Goal: Task Accomplishment & Management: Complete application form

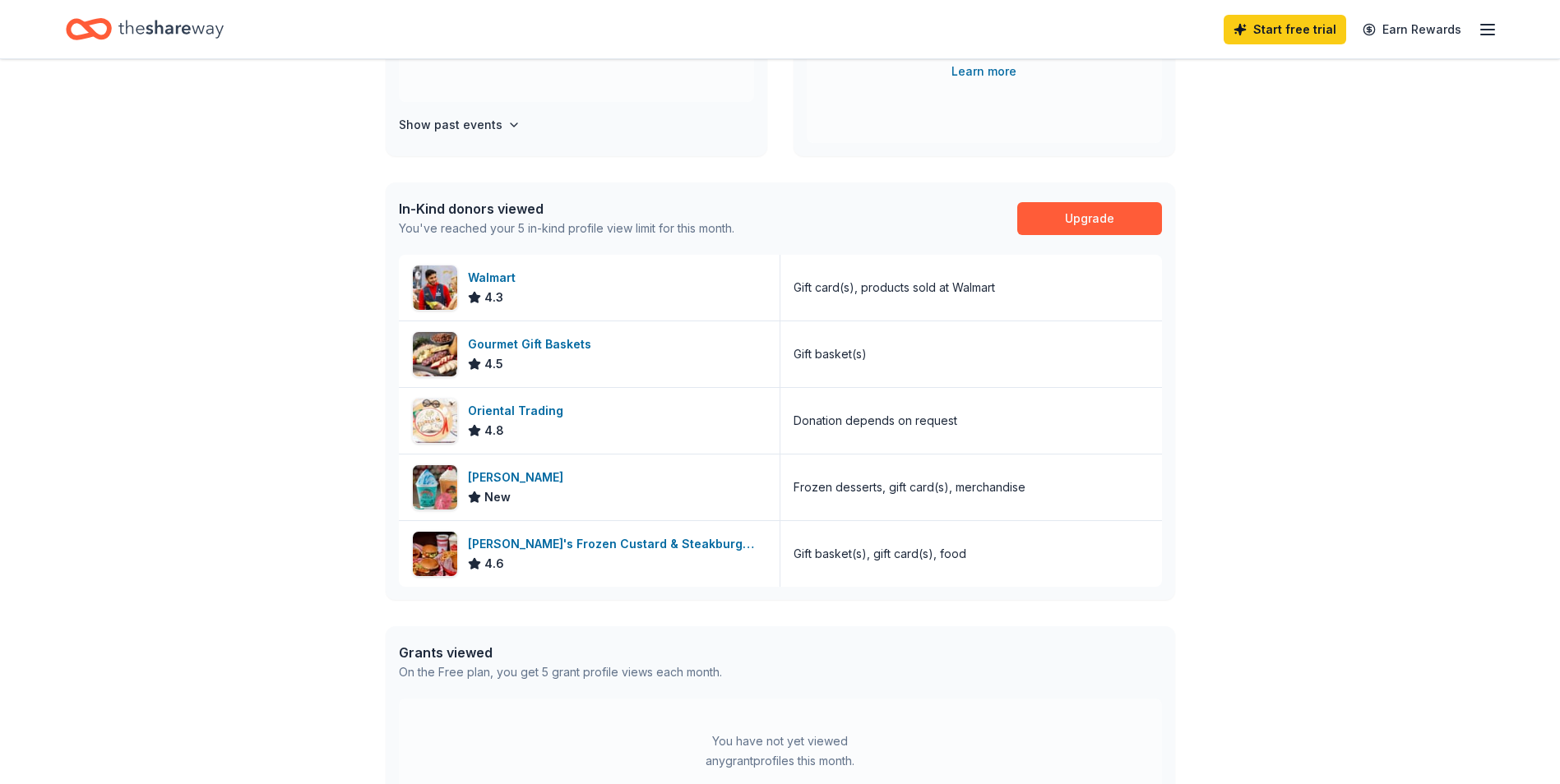
scroll to position [569, 0]
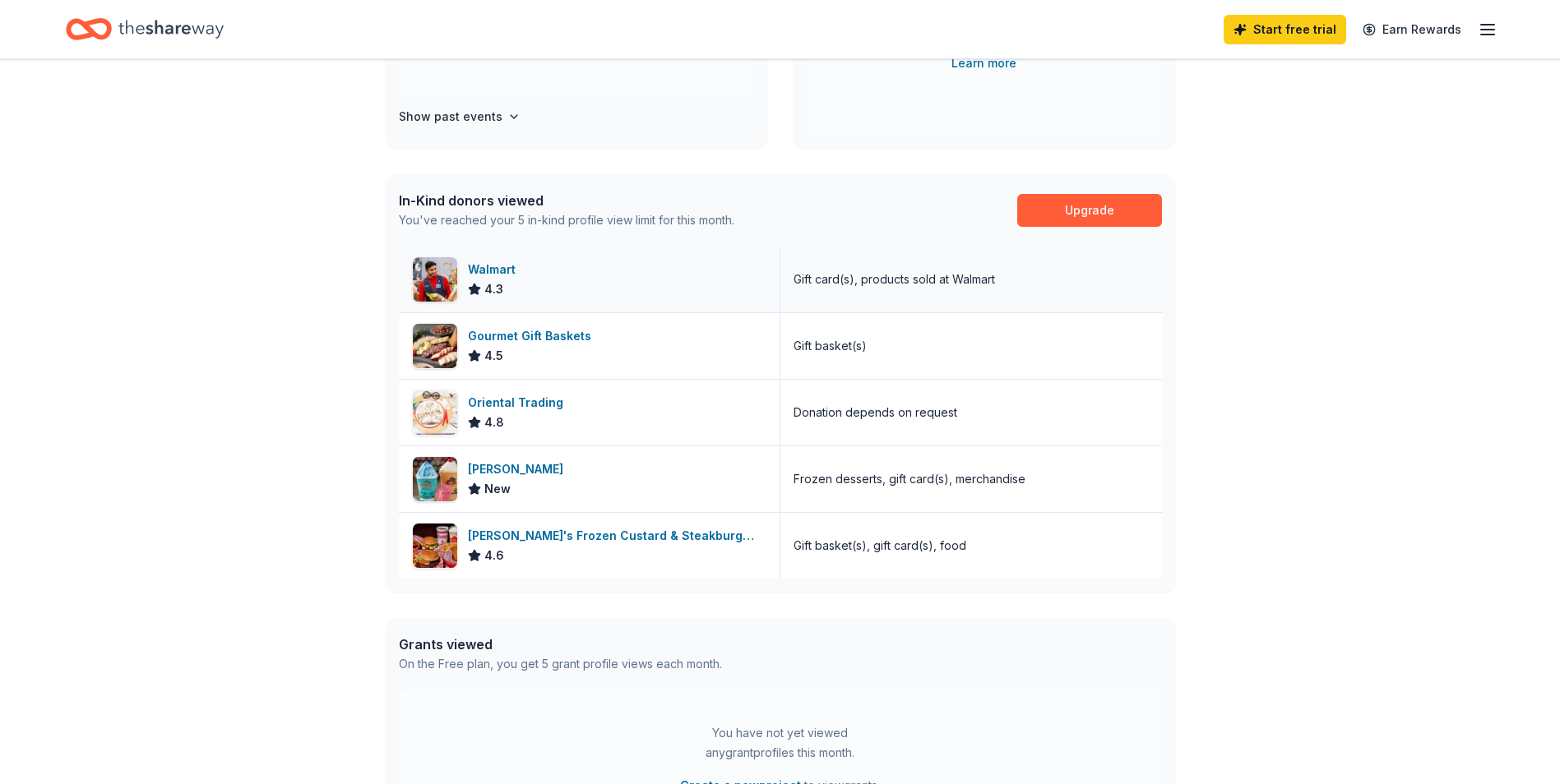
click at [490, 276] on div "Walmart" at bounding box center [495, 269] width 54 height 20
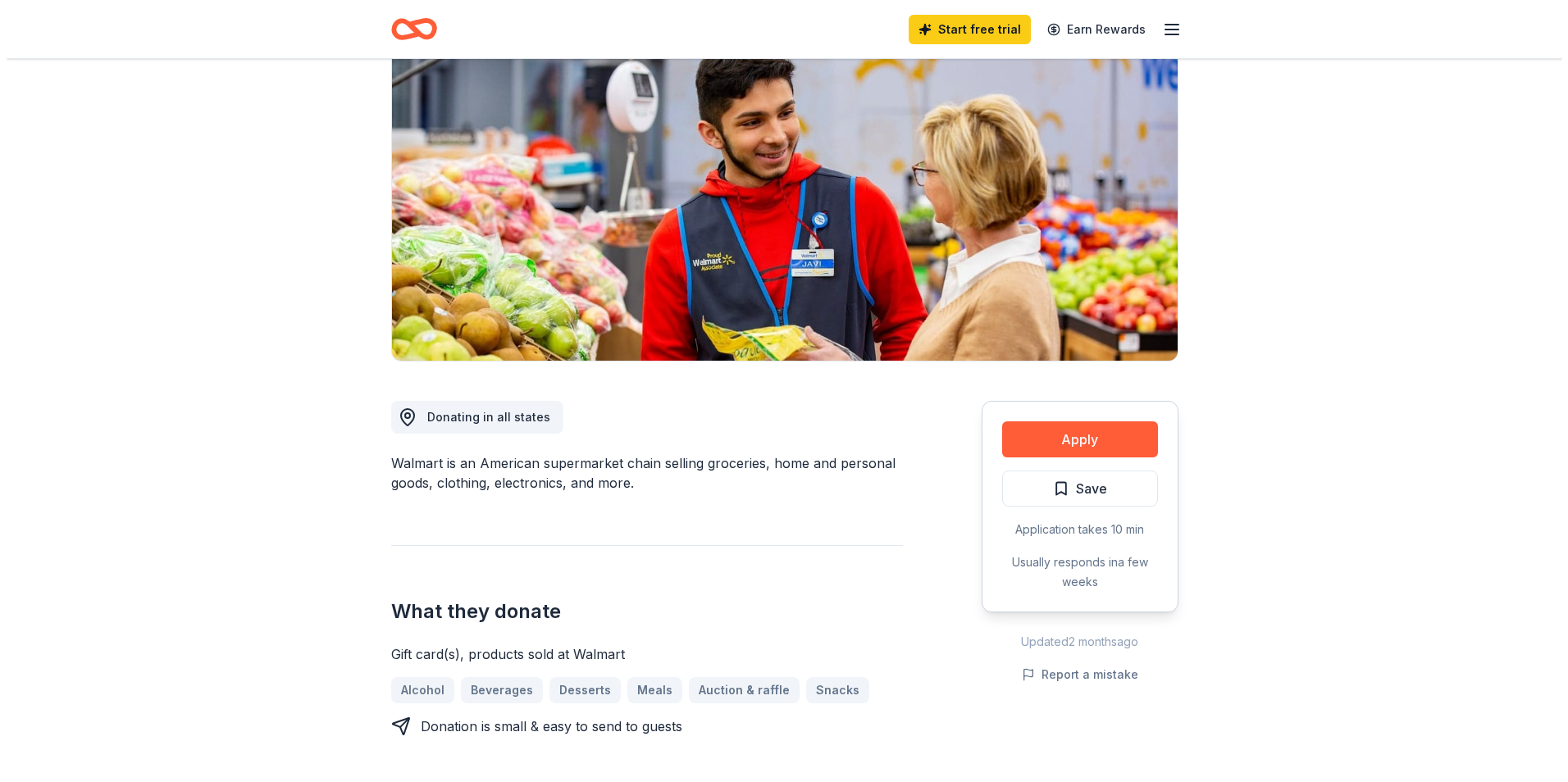
scroll to position [163, 0]
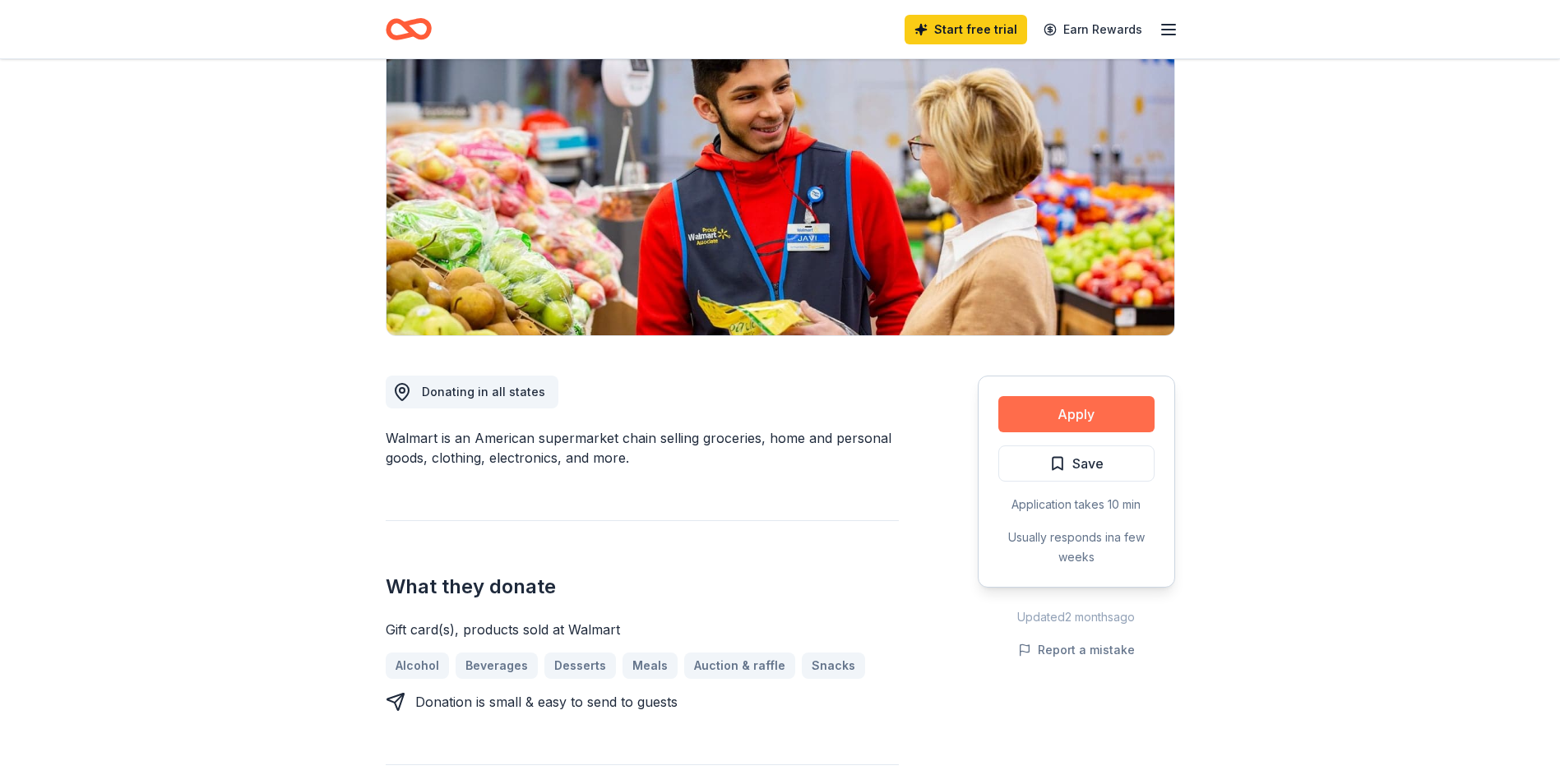
click at [1075, 408] on button "Apply" at bounding box center [1077, 415] width 157 height 37
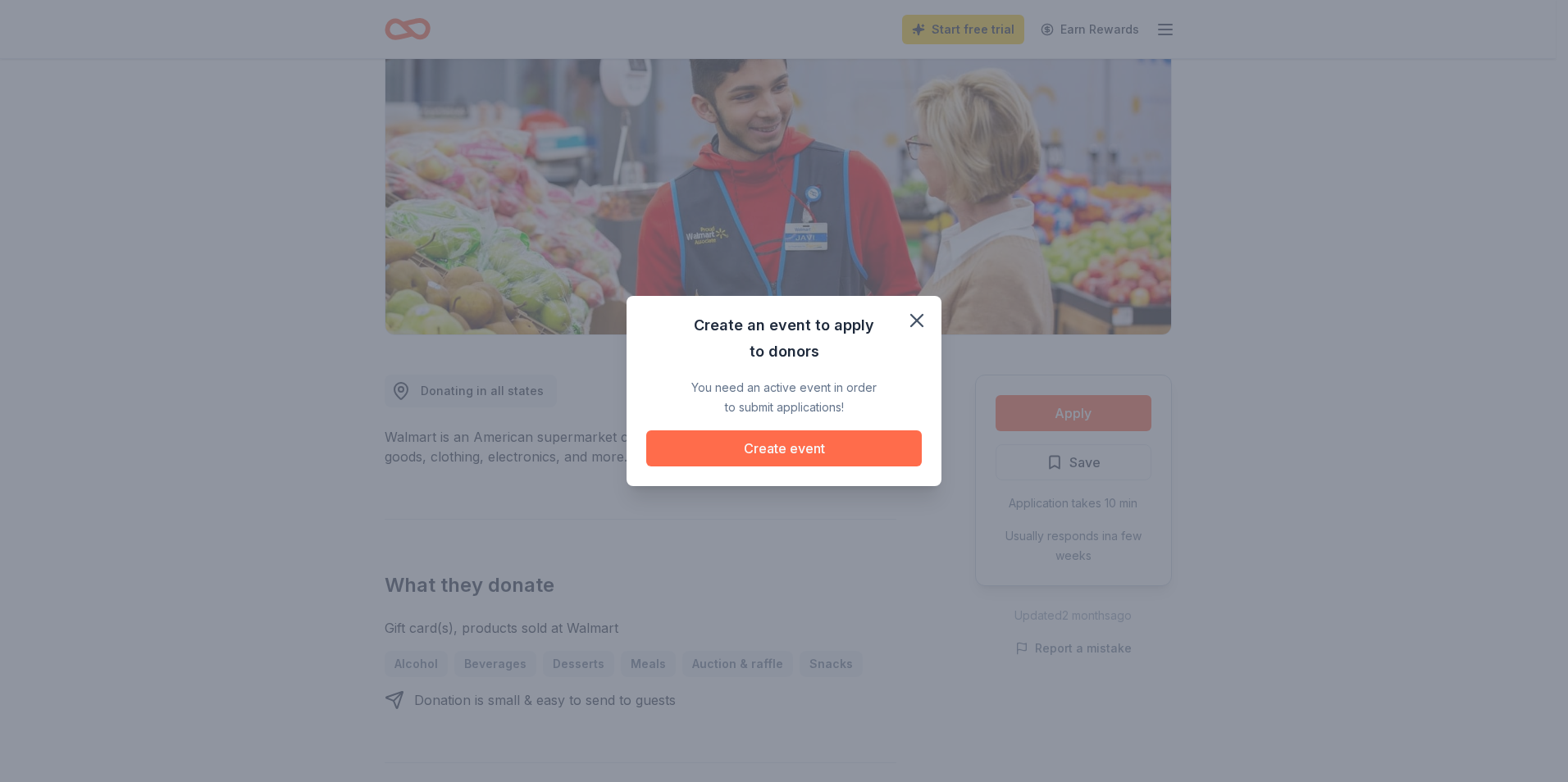
click at [808, 446] on button "Create event" at bounding box center [784, 448] width 276 height 36
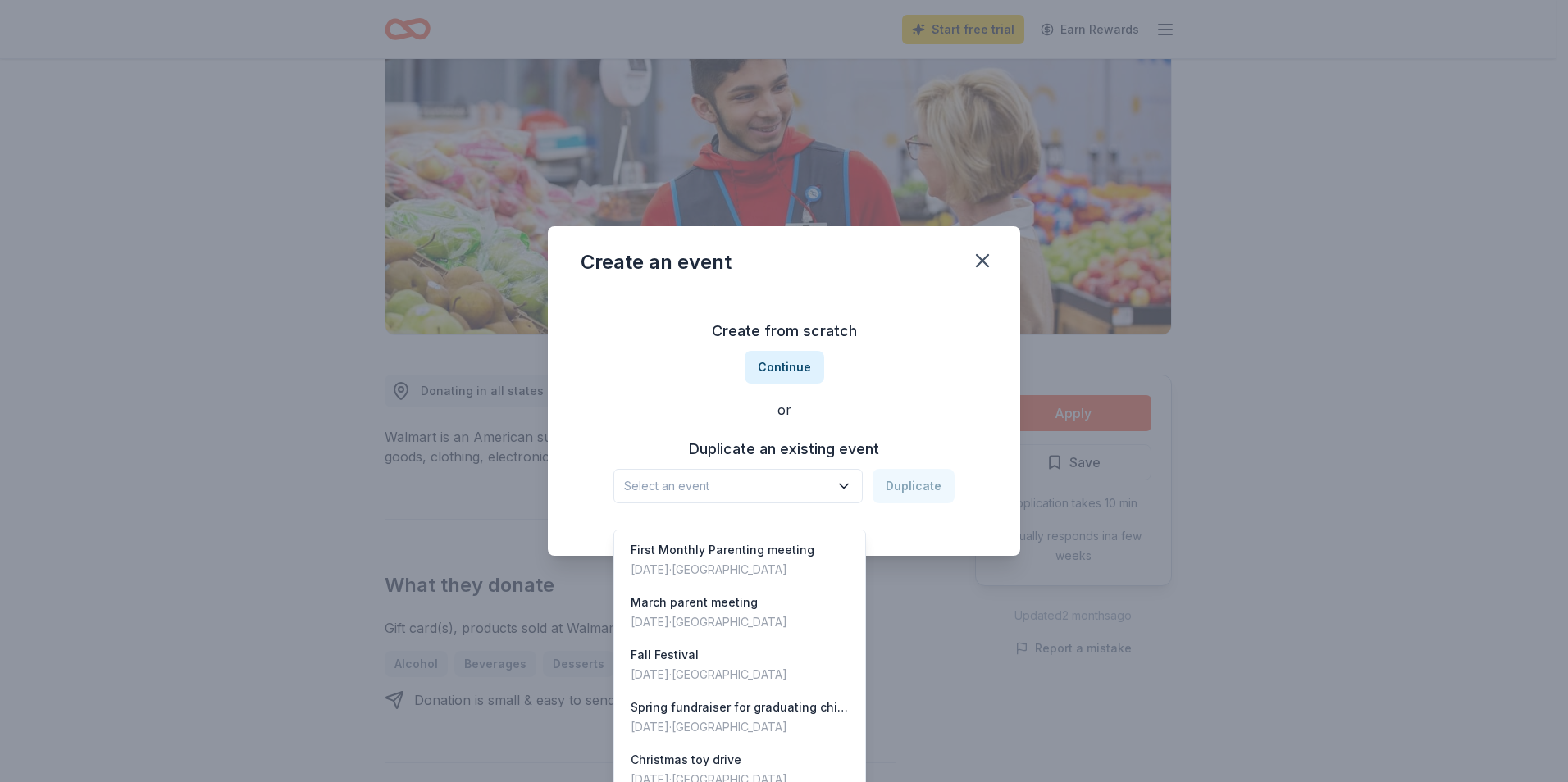
click at [846, 484] on icon "button" at bounding box center [844, 485] width 16 height 16
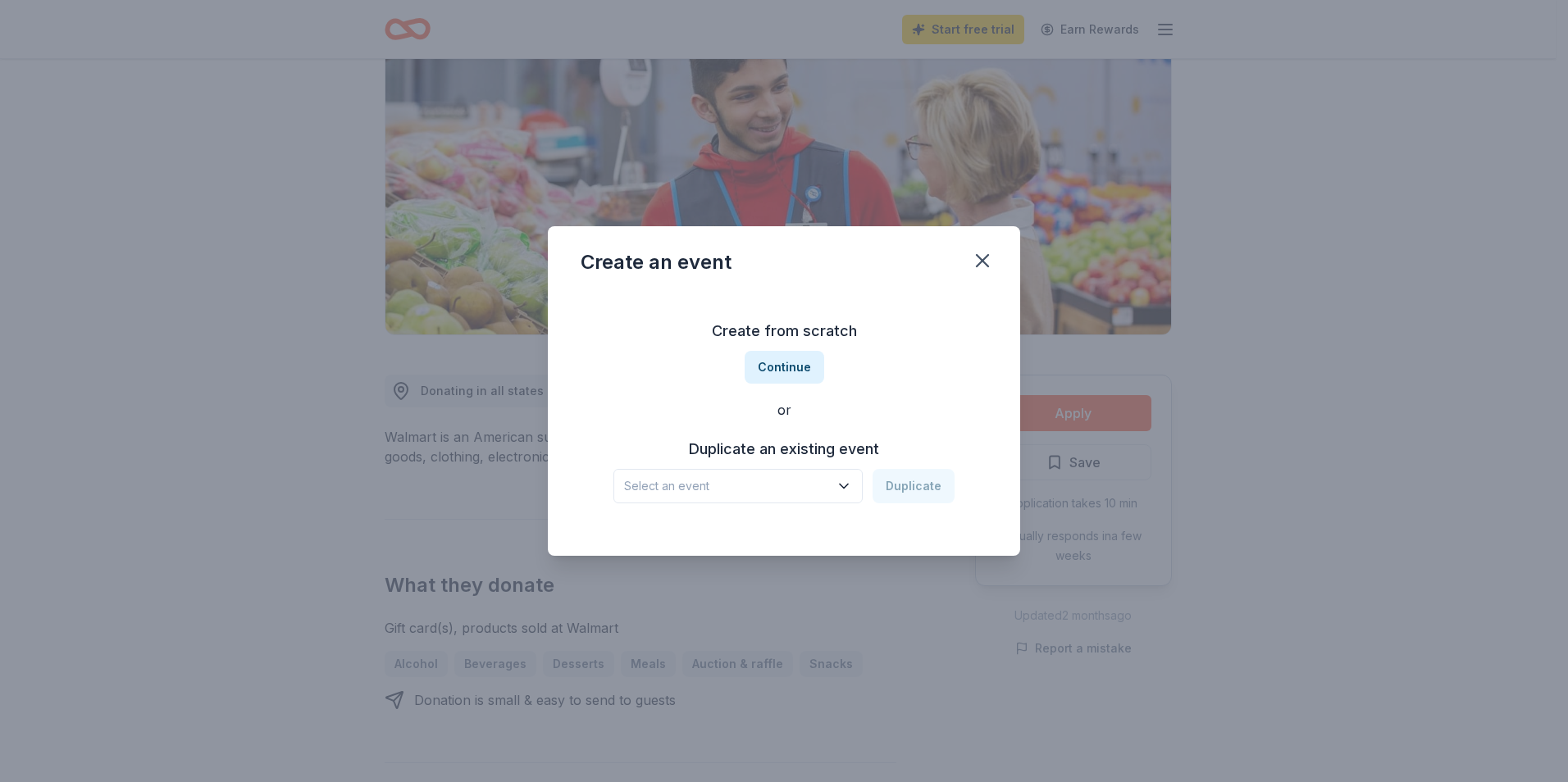
click at [846, 484] on icon "button" at bounding box center [844, 485] width 16 height 16
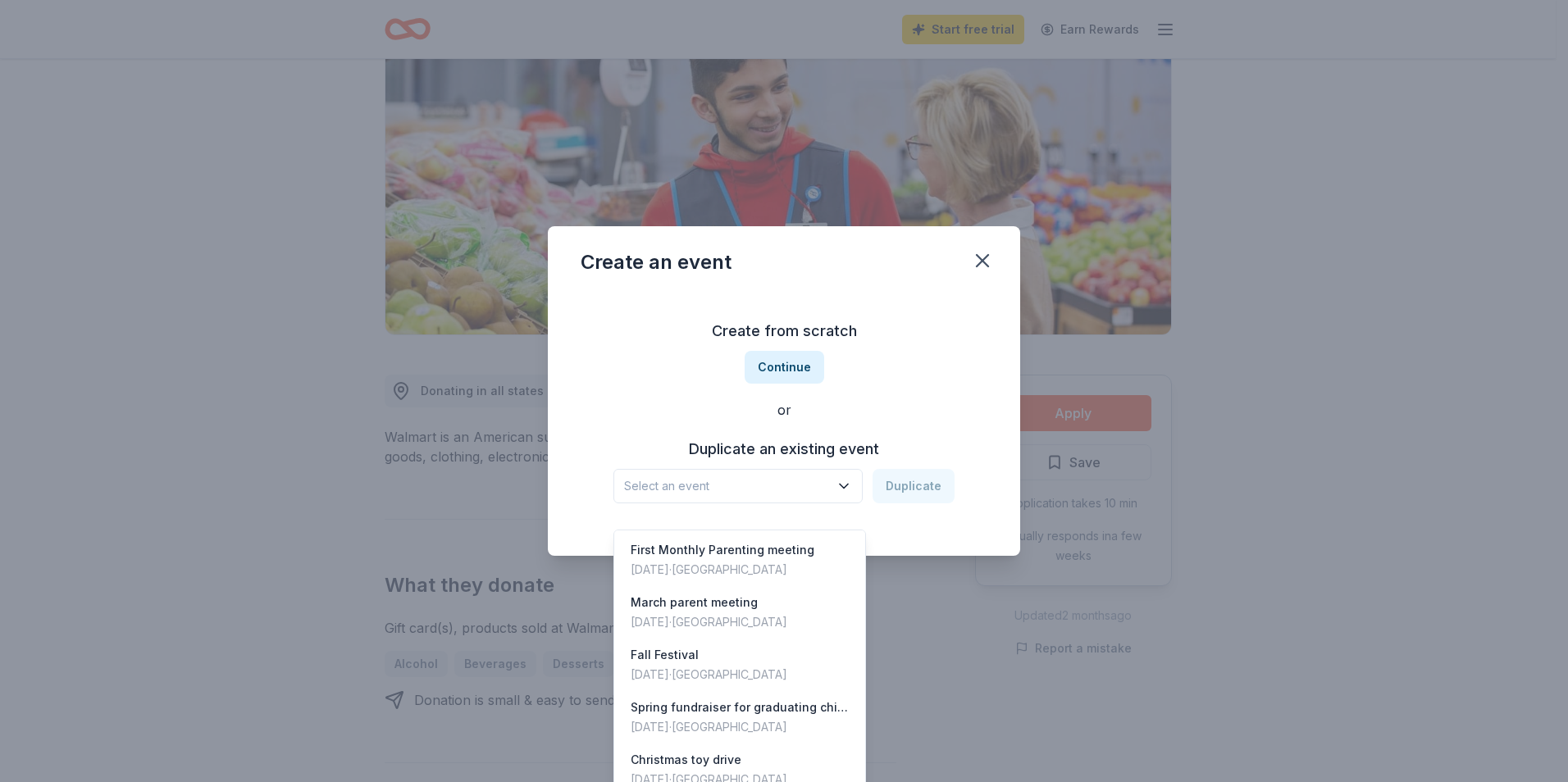
click at [818, 480] on span "Select an event" at bounding box center [727, 485] width 205 height 20
click at [894, 401] on div "Create from scratch Continue or Duplicate an existing event Select an event Dup…" at bounding box center [784, 411] width 407 height 238
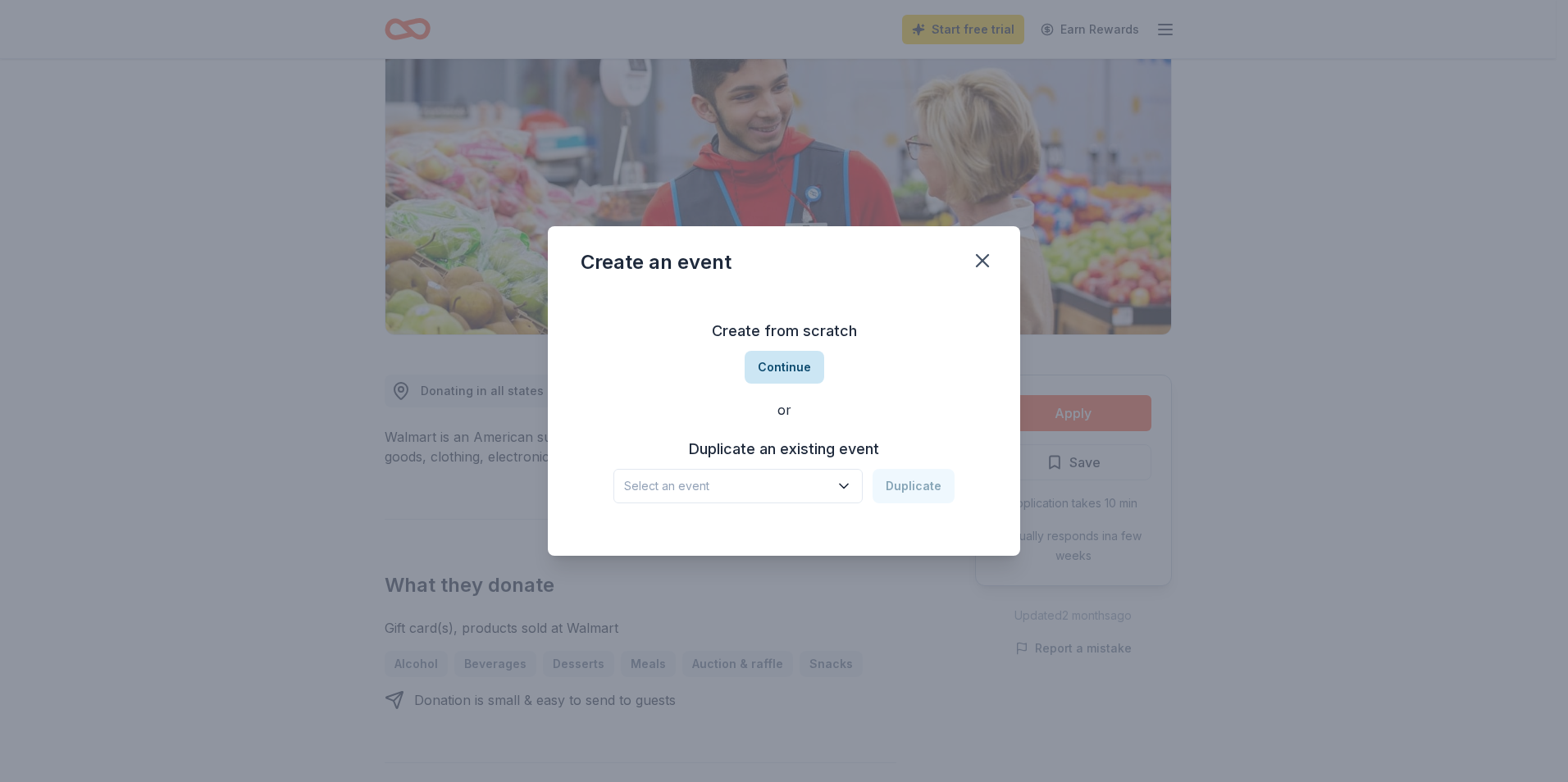
click at [800, 368] on button "Continue" at bounding box center [785, 368] width 80 height 33
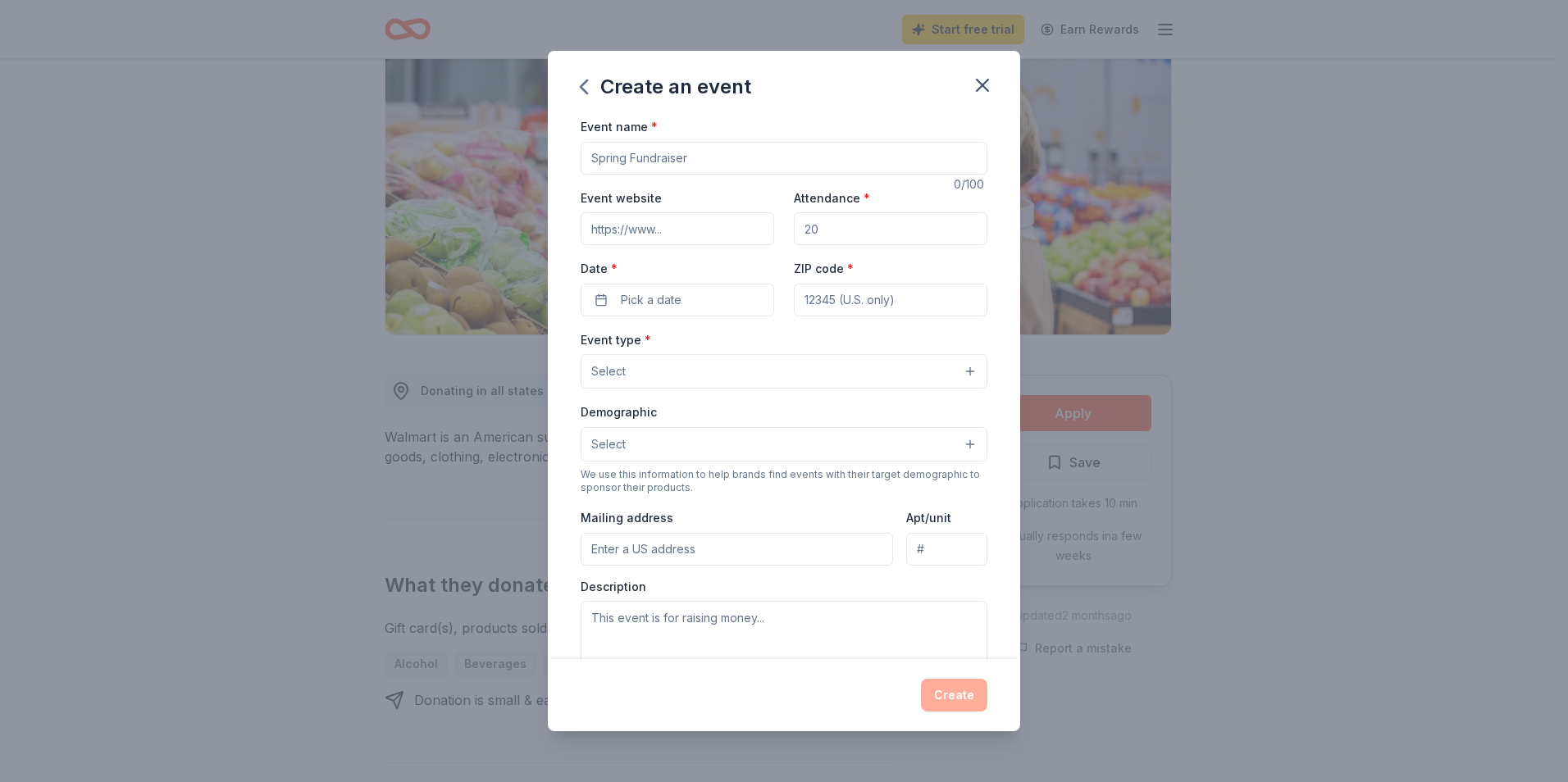
click at [721, 160] on input "Event name *" at bounding box center [784, 159] width 407 height 33
type input "September Parenting Meeting"
click at [696, 228] on input "Event website" at bounding box center [677, 229] width 193 height 33
paste input "https://www.esc19hs.net/"
type input "https://www.esc19hs.net/"
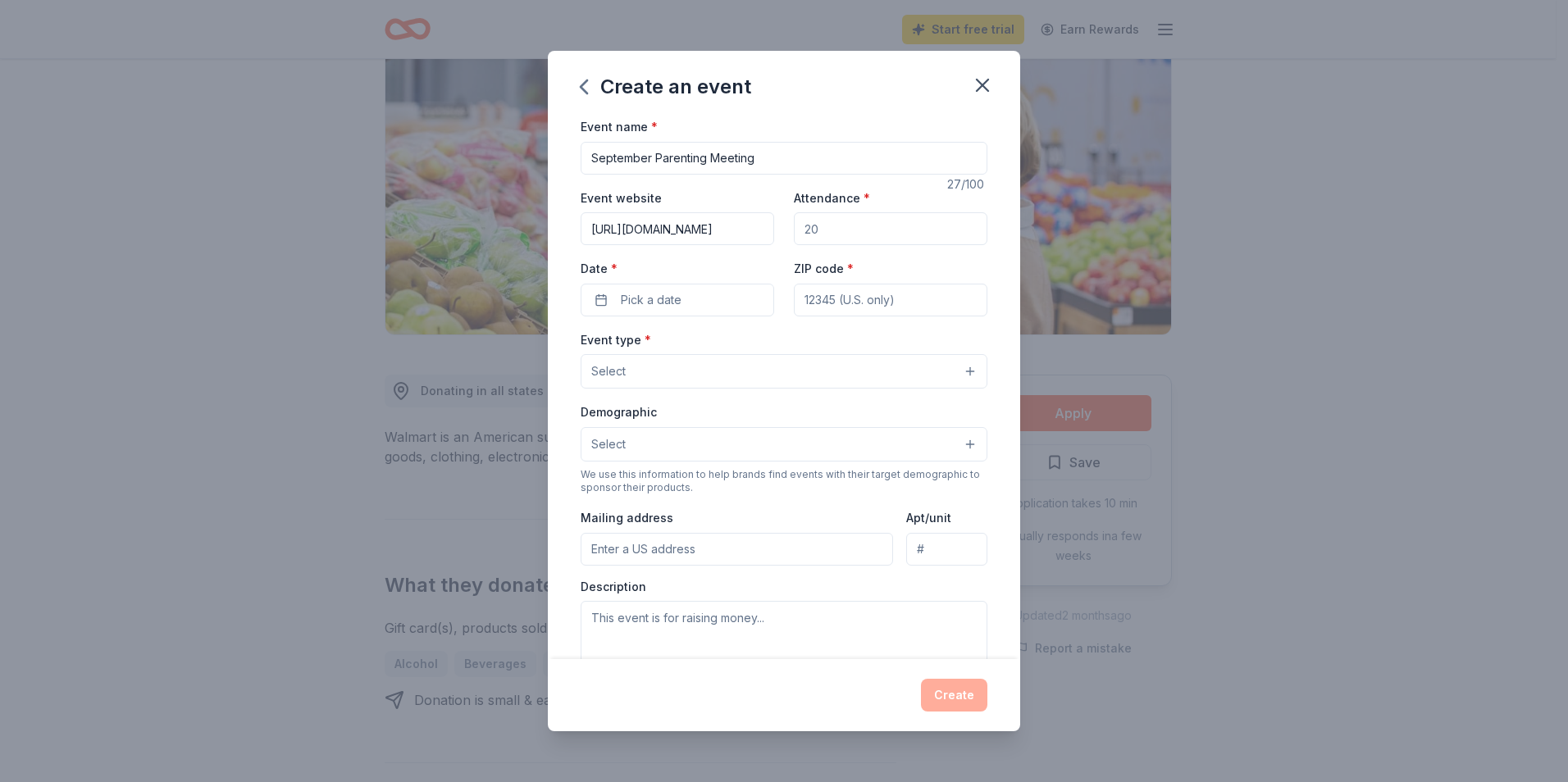
click at [850, 230] on input "Attendance *" at bounding box center [890, 229] width 193 height 33
click at [809, 230] on input "2530" at bounding box center [890, 229] width 193 height 33
click at [831, 234] on input "2530" at bounding box center [890, 229] width 193 height 33
type input "25"
click at [606, 296] on button "Pick a date" at bounding box center [677, 300] width 193 height 33
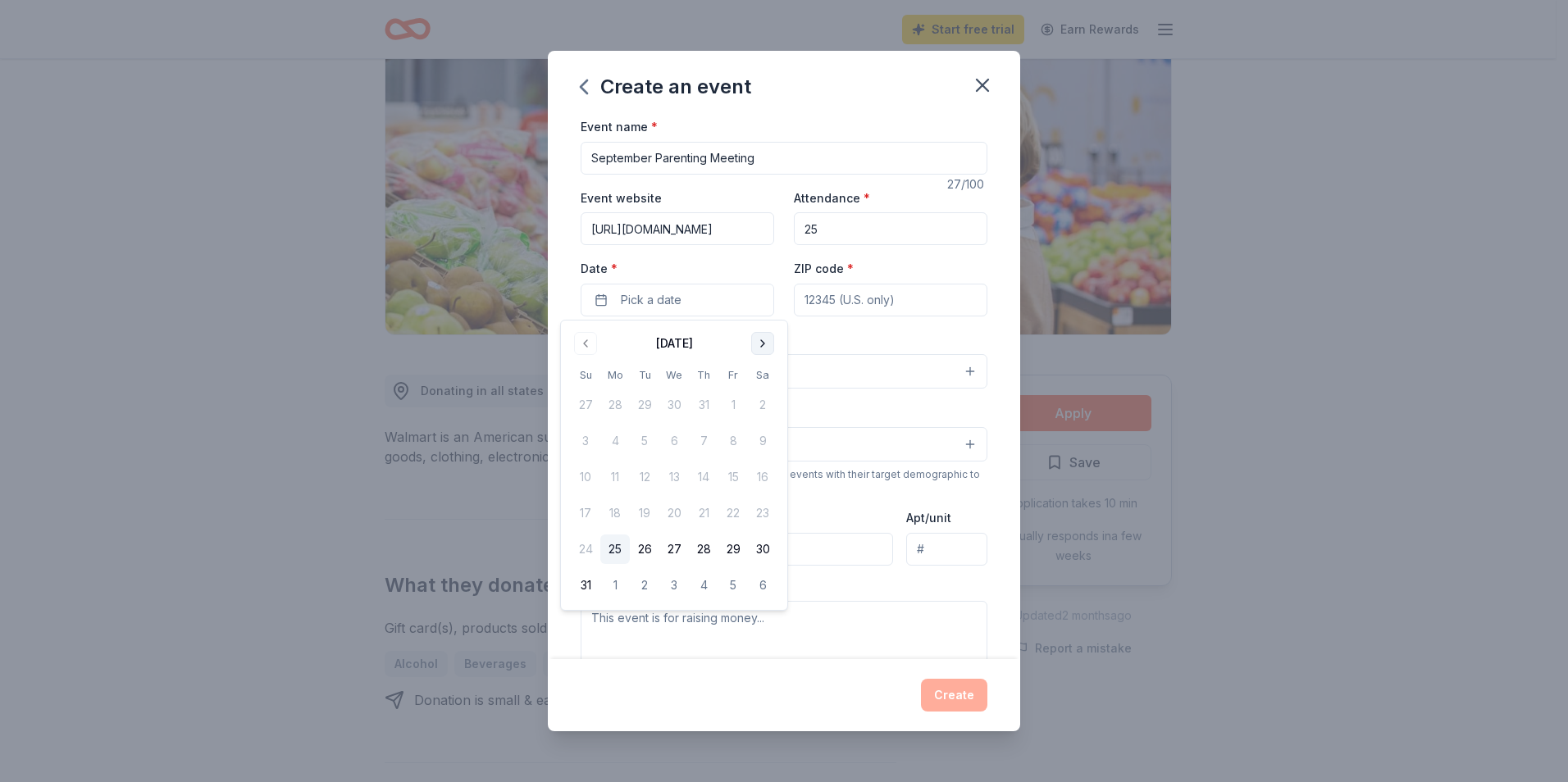
click at [761, 339] on button "Go to next month" at bounding box center [762, 343] width 23 height 23
click at [701, 510] on button "25" at bounding box center [703, 513] width 29 height 29
click at [928, 295] on input "ZIP code *" at bounding box center [890, 300] width 193 height 33
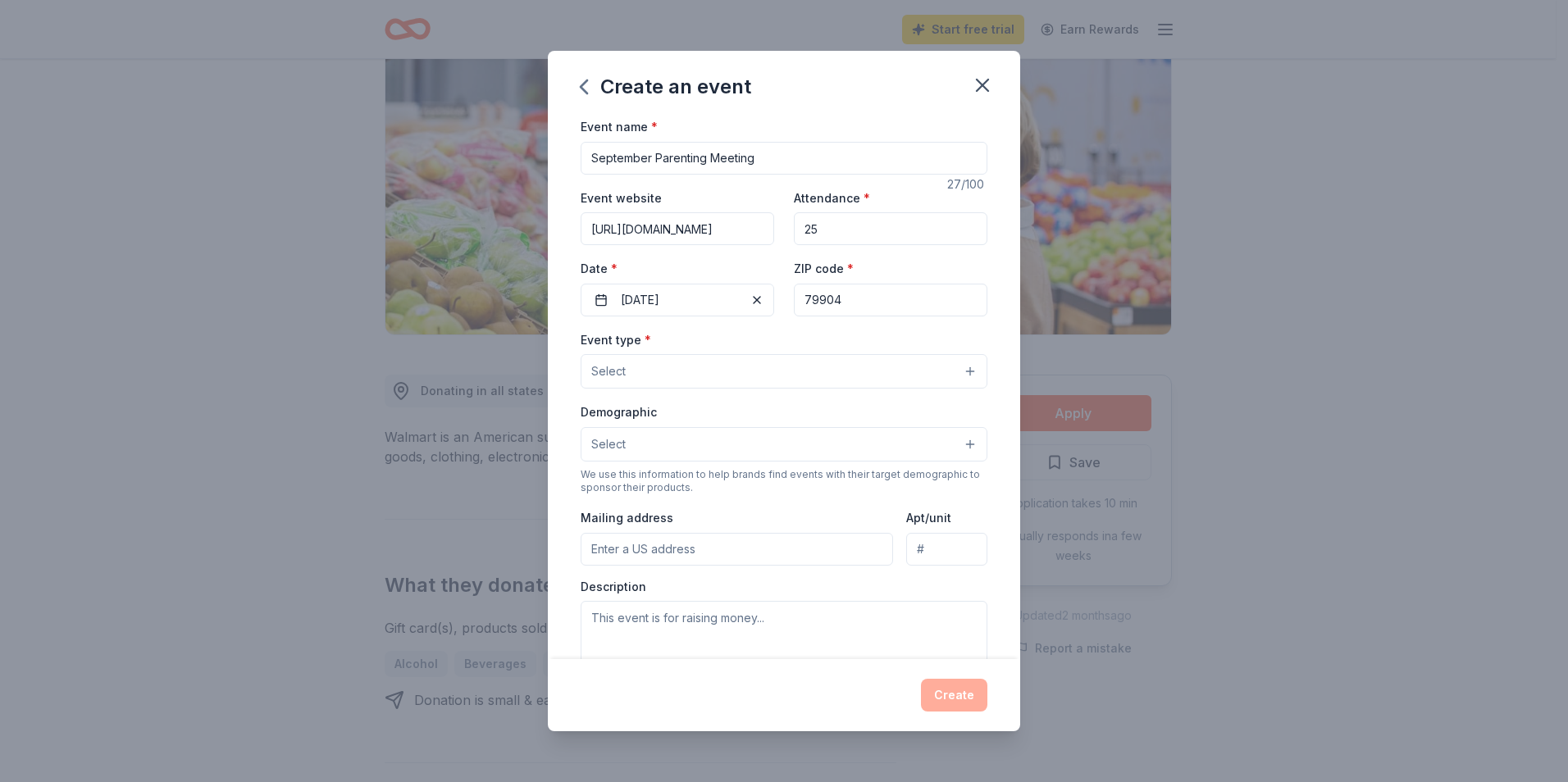
type input "79904"
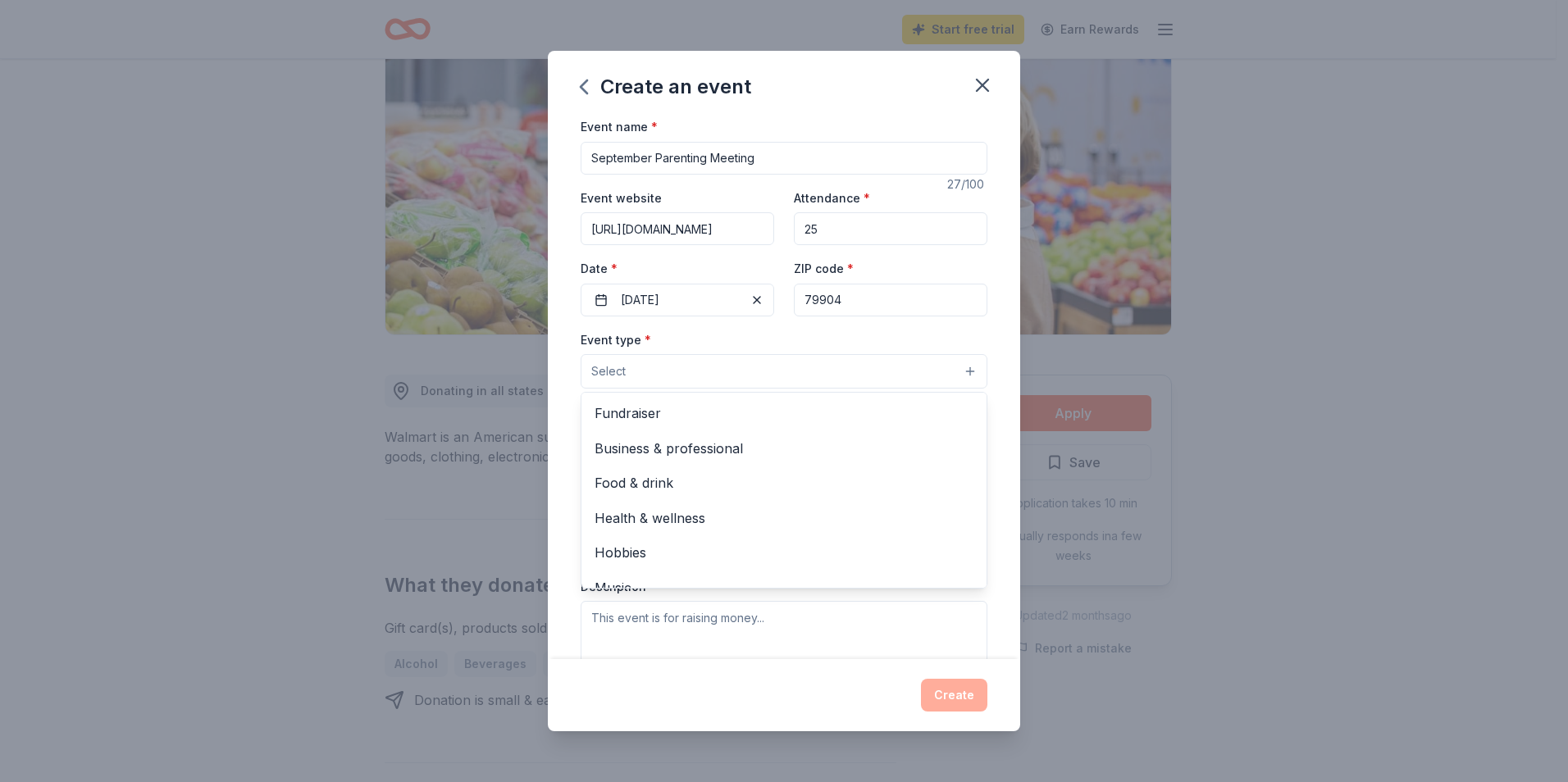
click at [959, 369] on button "Select" at bounding box center [784, 372] width 407 height 35
click at [655, 414] on span "Fundraiser" at bounding box center [784, 413] width 379 height 22
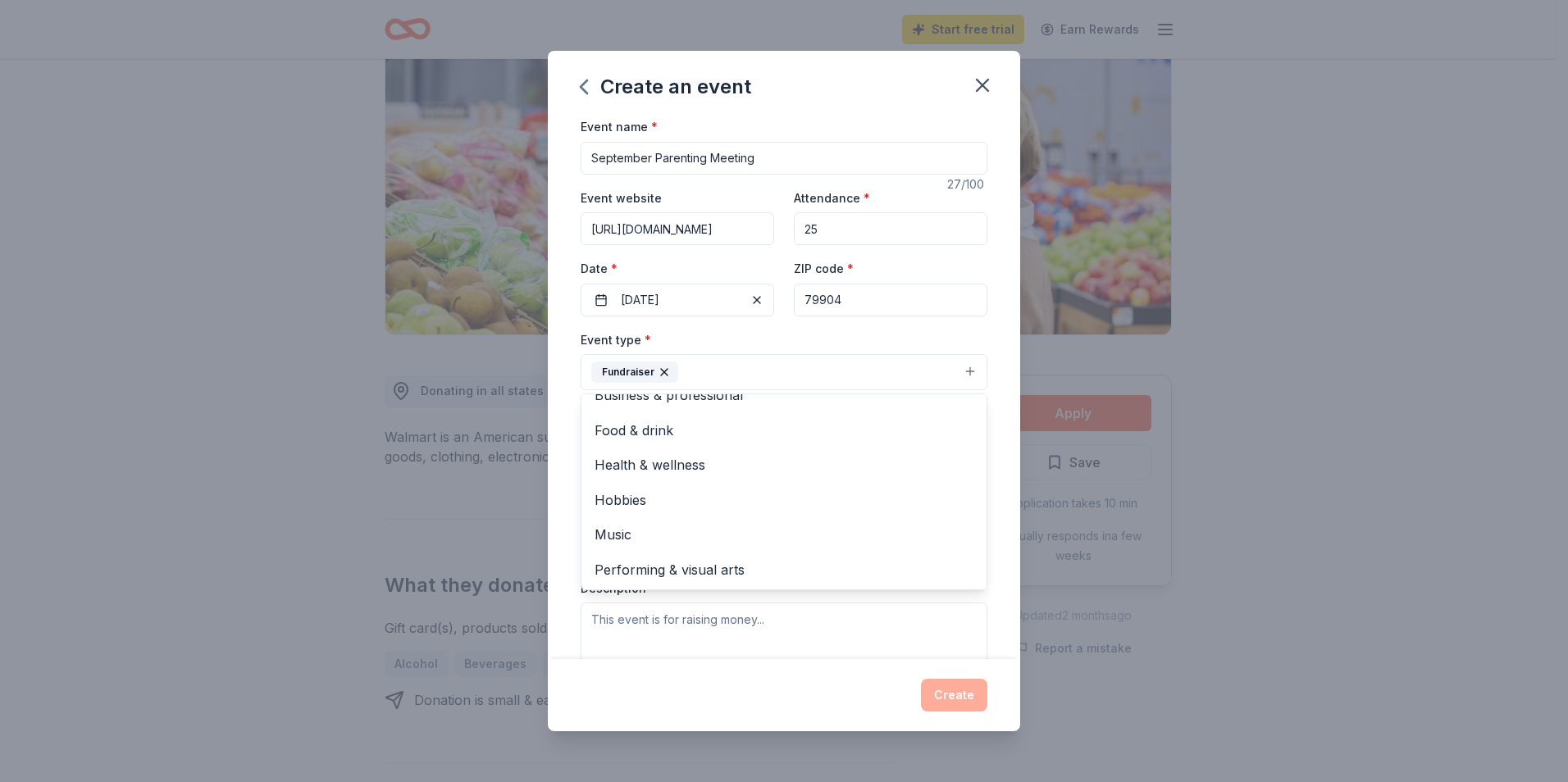
click at [990, 335] on div "Event name * September Parenting Meeting 27 /100 Event website https://www.esc1…" at bounding box center [784, 388] width 473 height 543
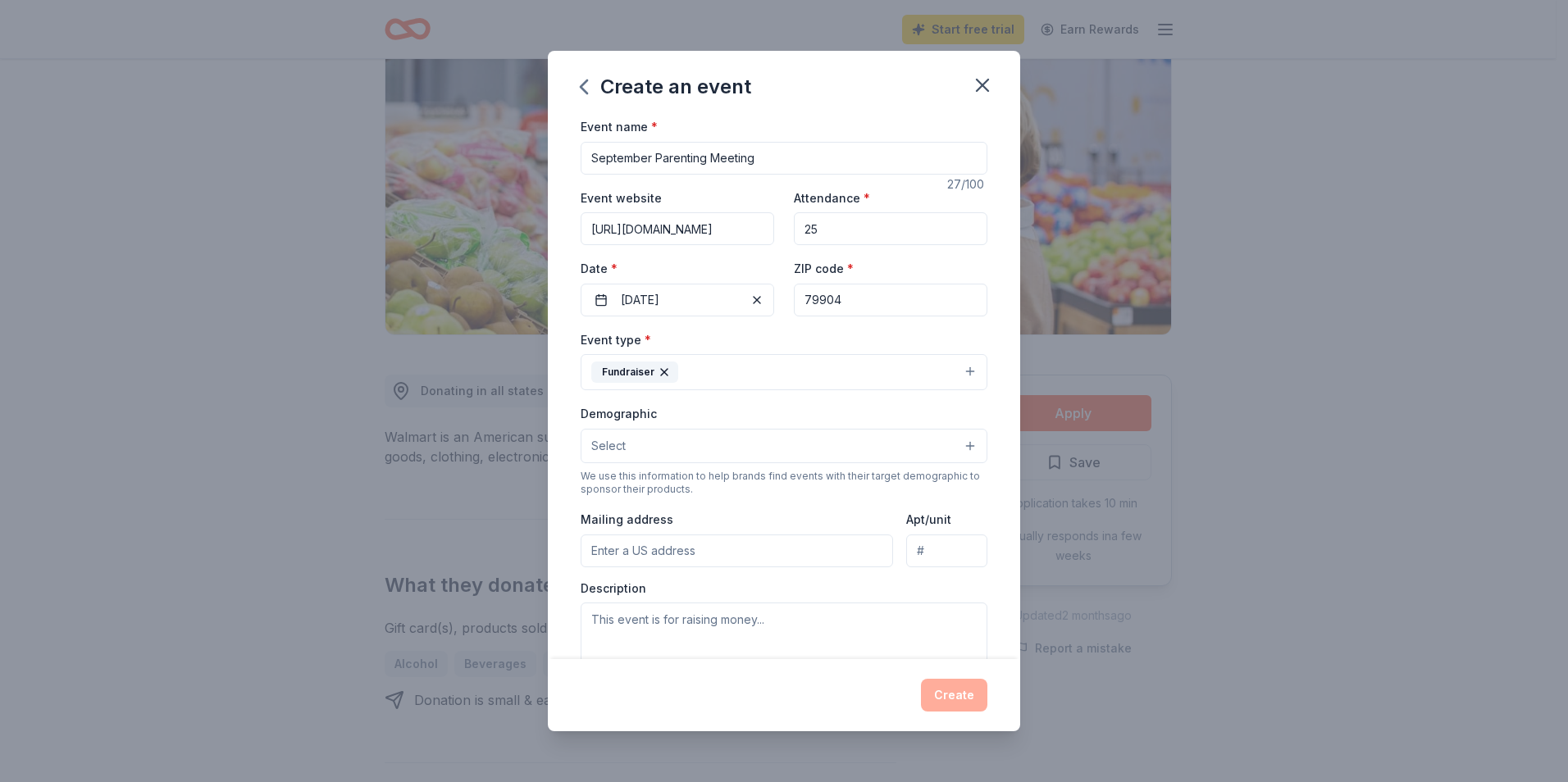
click at [961, 446] on button "Select" at bounding box center [784, 446] width 407 height 35
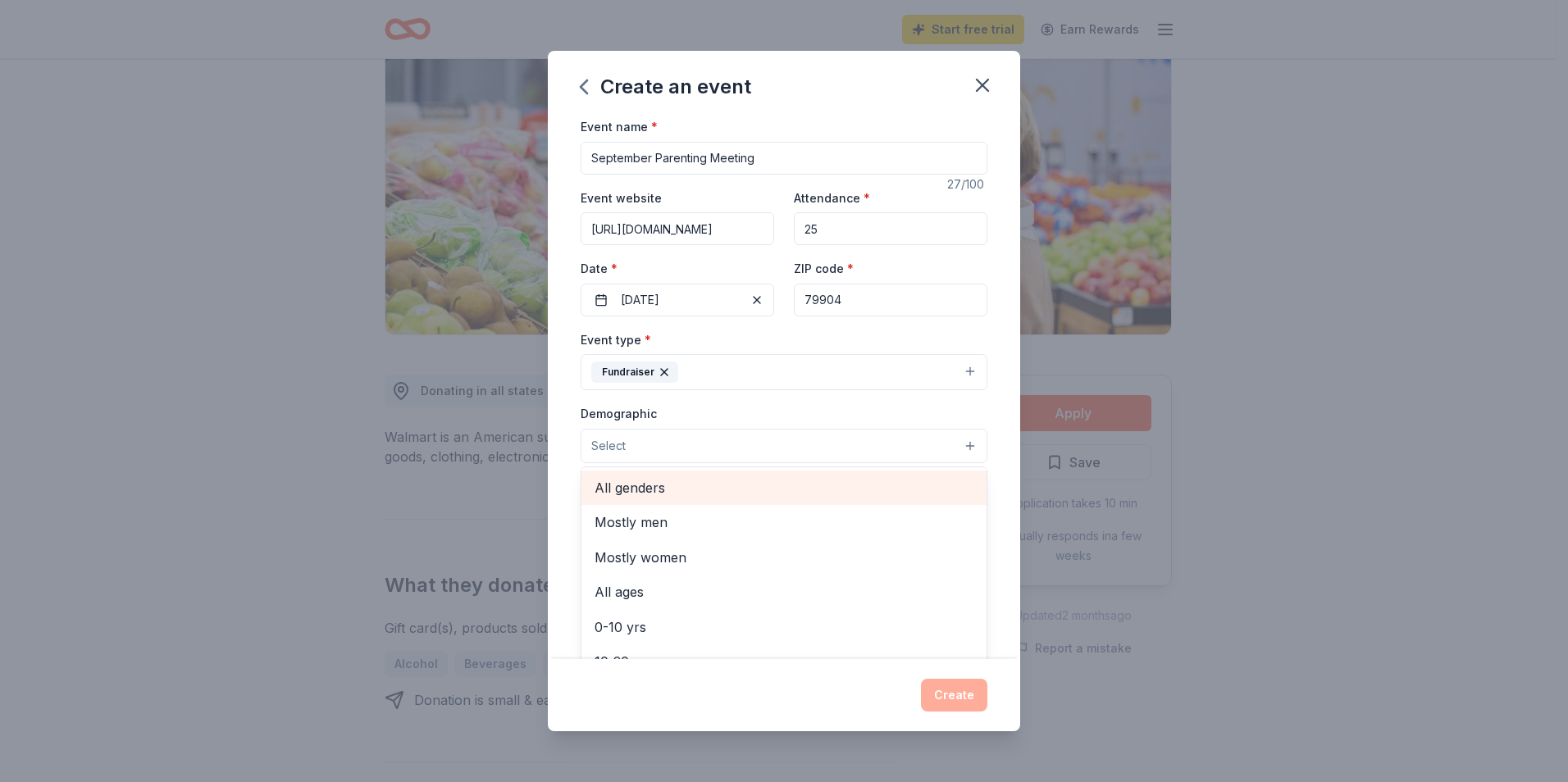
click at [667, 487] on span "All genders" at bounding box center [784, 487] width 379 height 22
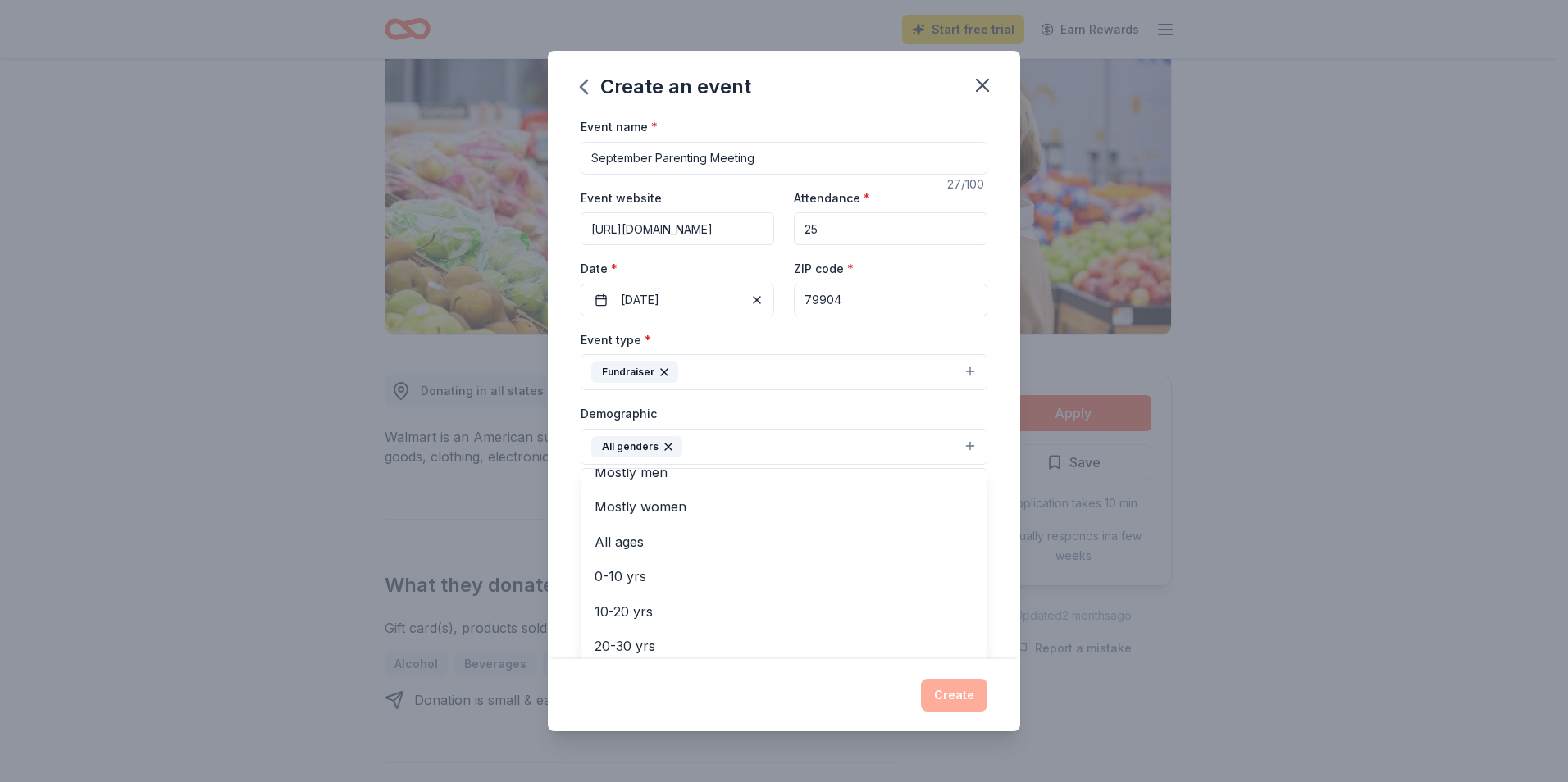
scroll to position [0, 0]
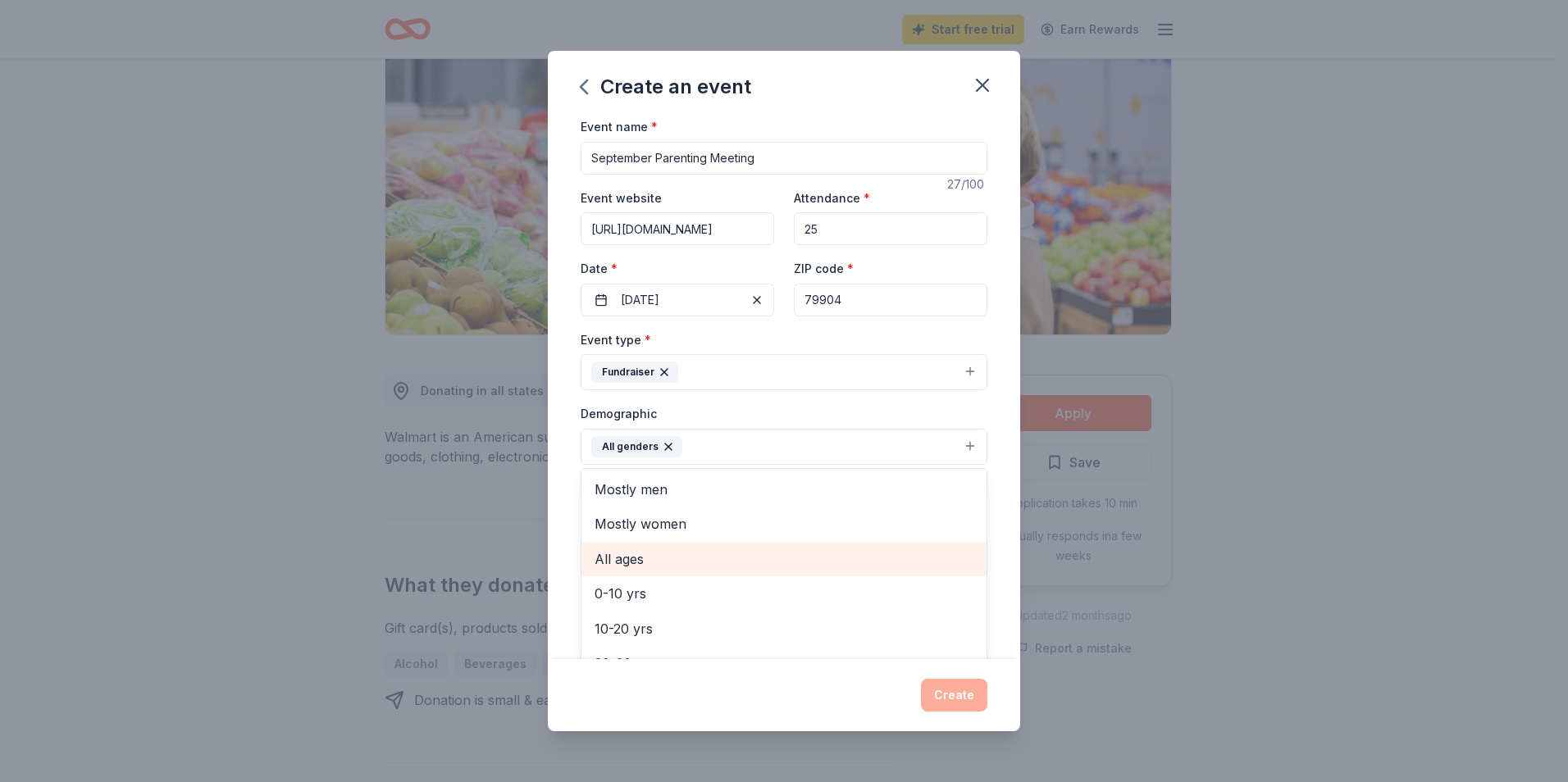
drag, startPoint x: 637, startPoint y: 564, endPoint x: 720, endPoint y: 542, distance: 85.9
click at [636, 564] on span "All ages" at bounding box center [784, 559] width 379 height 22
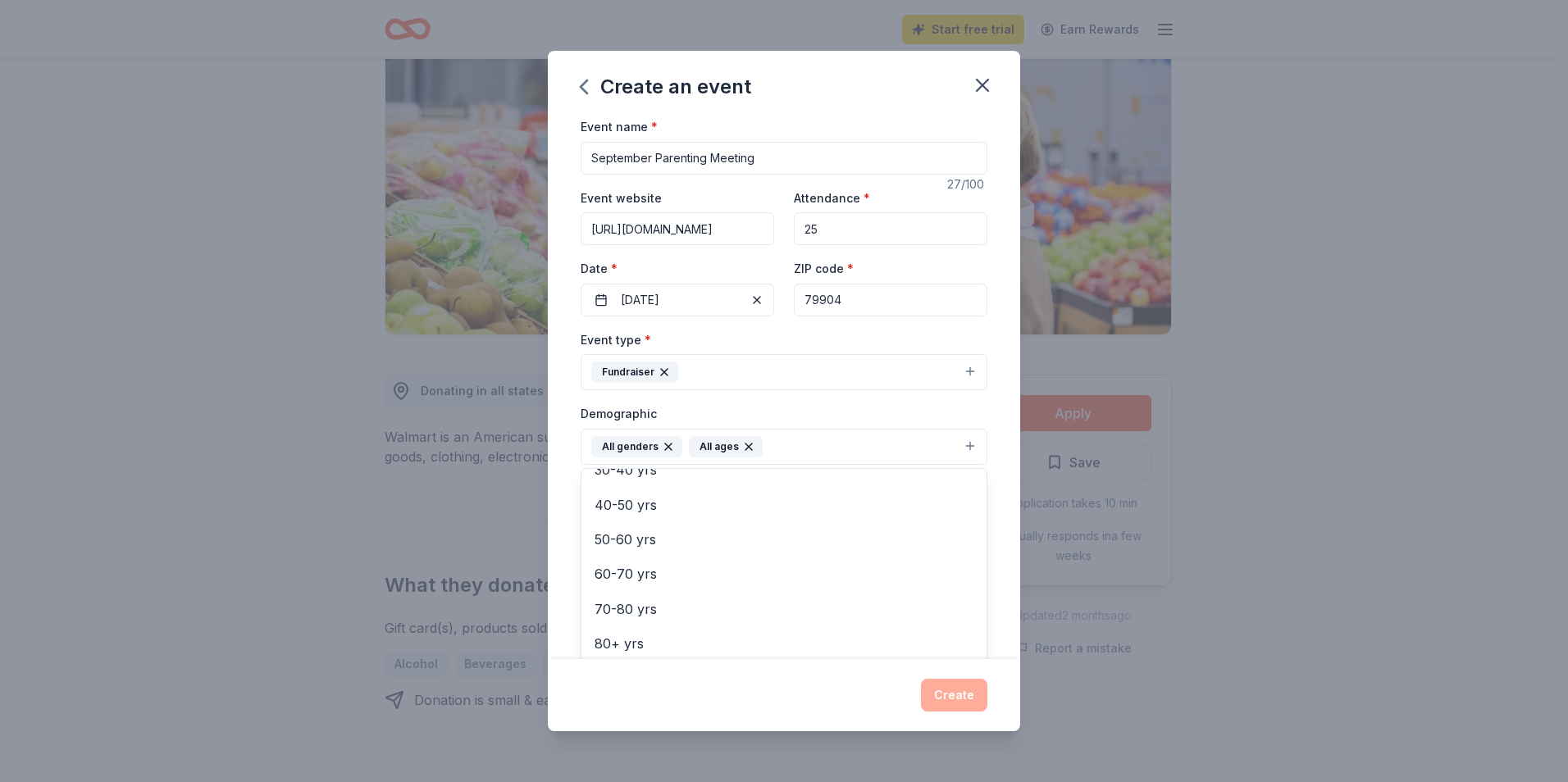
click at [804, 689] on div "Create an event Event name * September Parenting Meeting 27 /100 Event website …" at bounding box center [784, 391] width 473 height 681
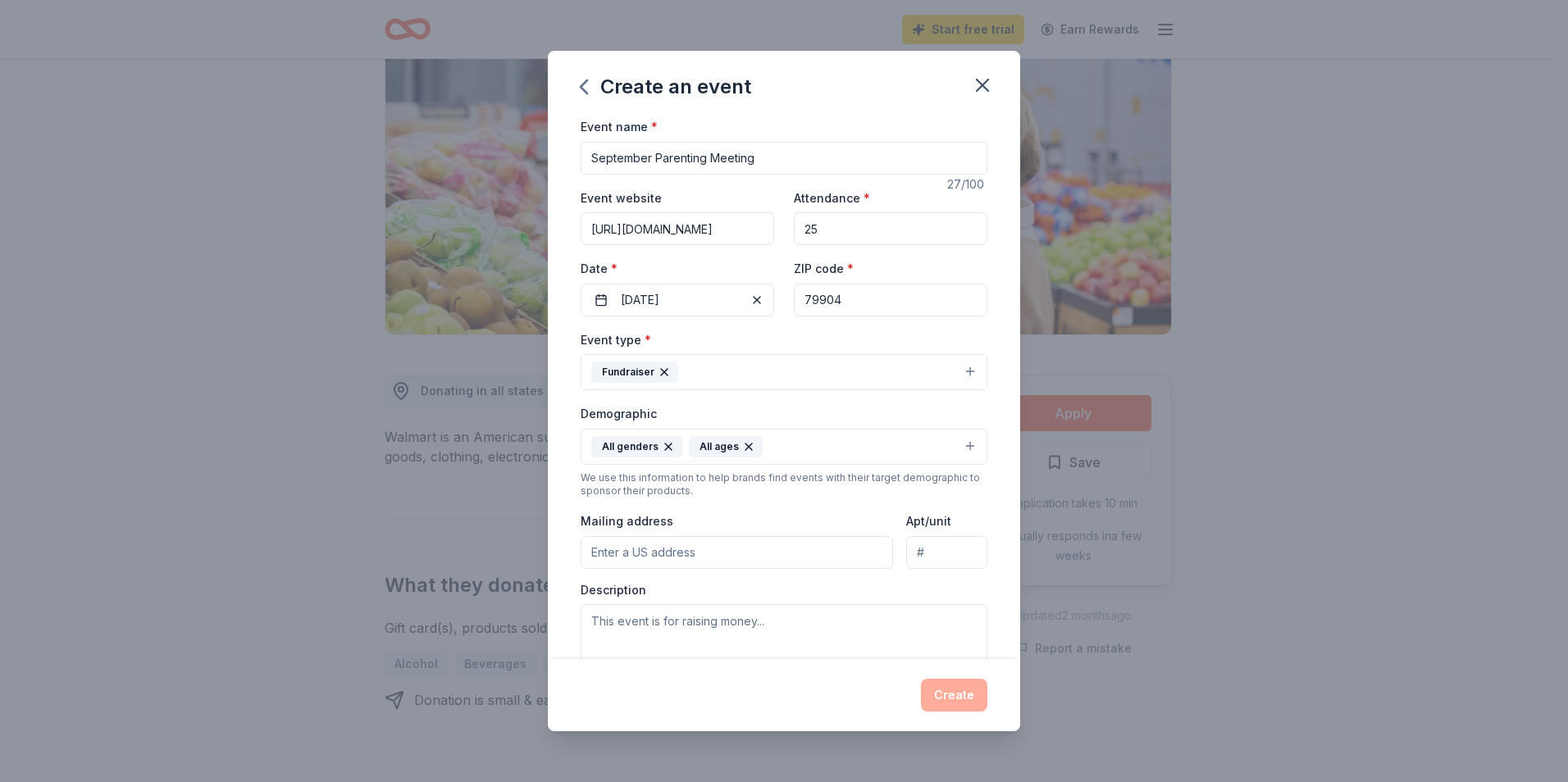
click at [728, 554] on input "Mailing address" at bounding box center [737, 552] width 312 height 33
type input "4102 Ellerthorpe Avenue, El Paso, TX, 79904"
click at [684, 627] on textarea at bounding box center [784, 641] width 407 height 74
click at [958, 370] on button "Fundraiser" at bounding box center [784, 373] width 407 height 36
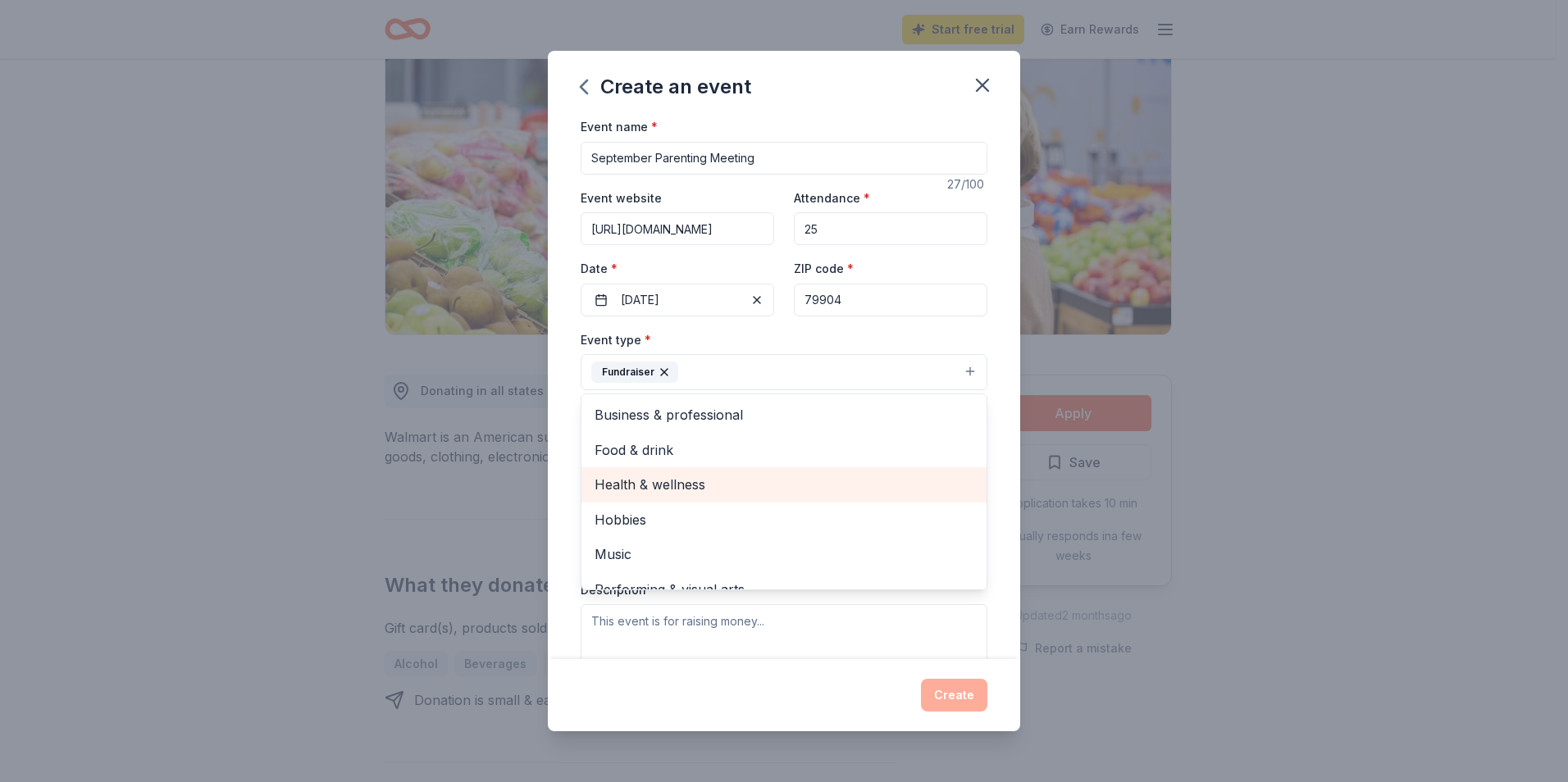
click at [718, 485] on span "Health & wellness" at bounding box center [784, 485] width 379 height 22
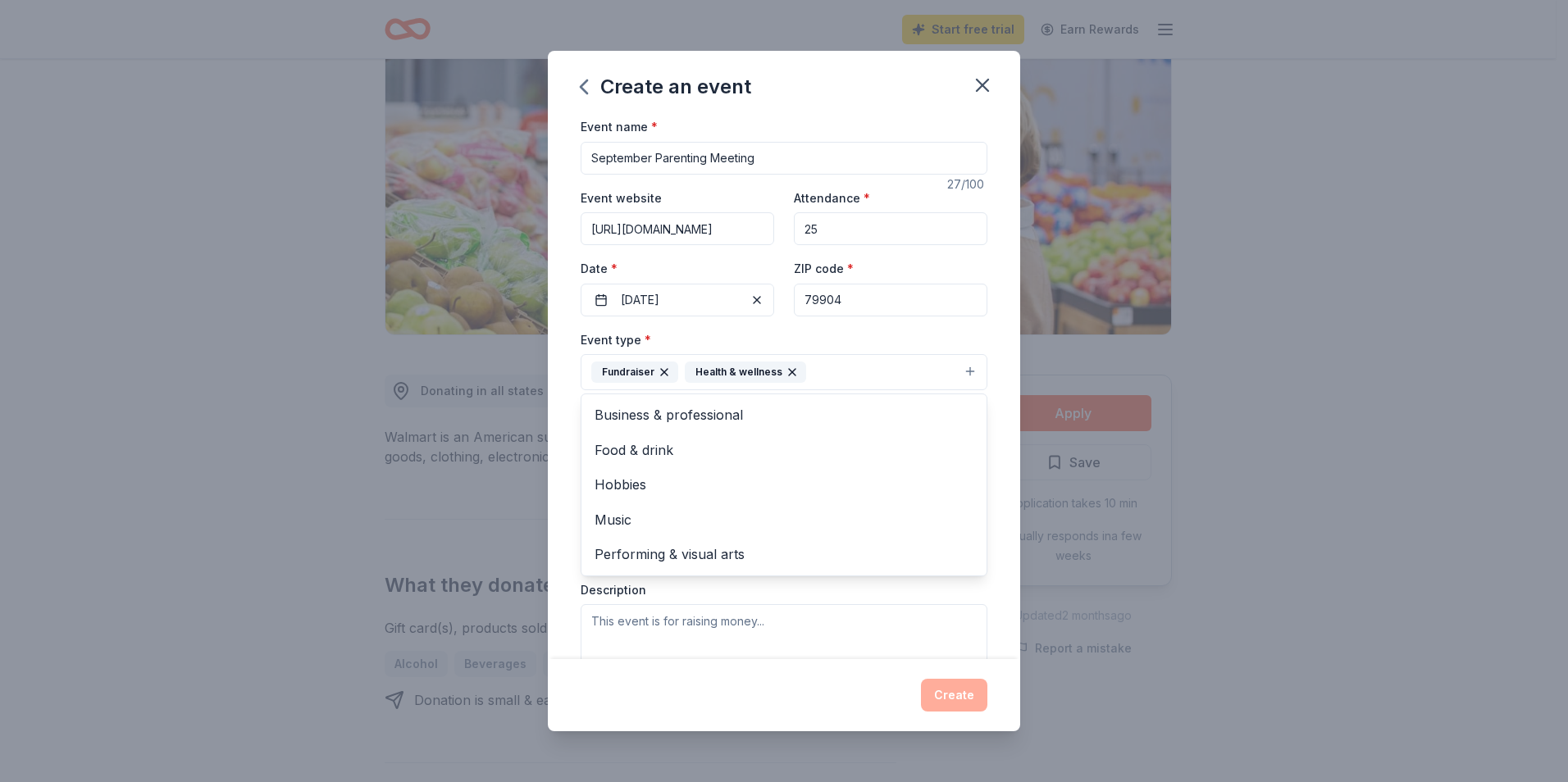
click at [661, 369] on icon "button" at bounding box center [664, 373] width 7 height 7
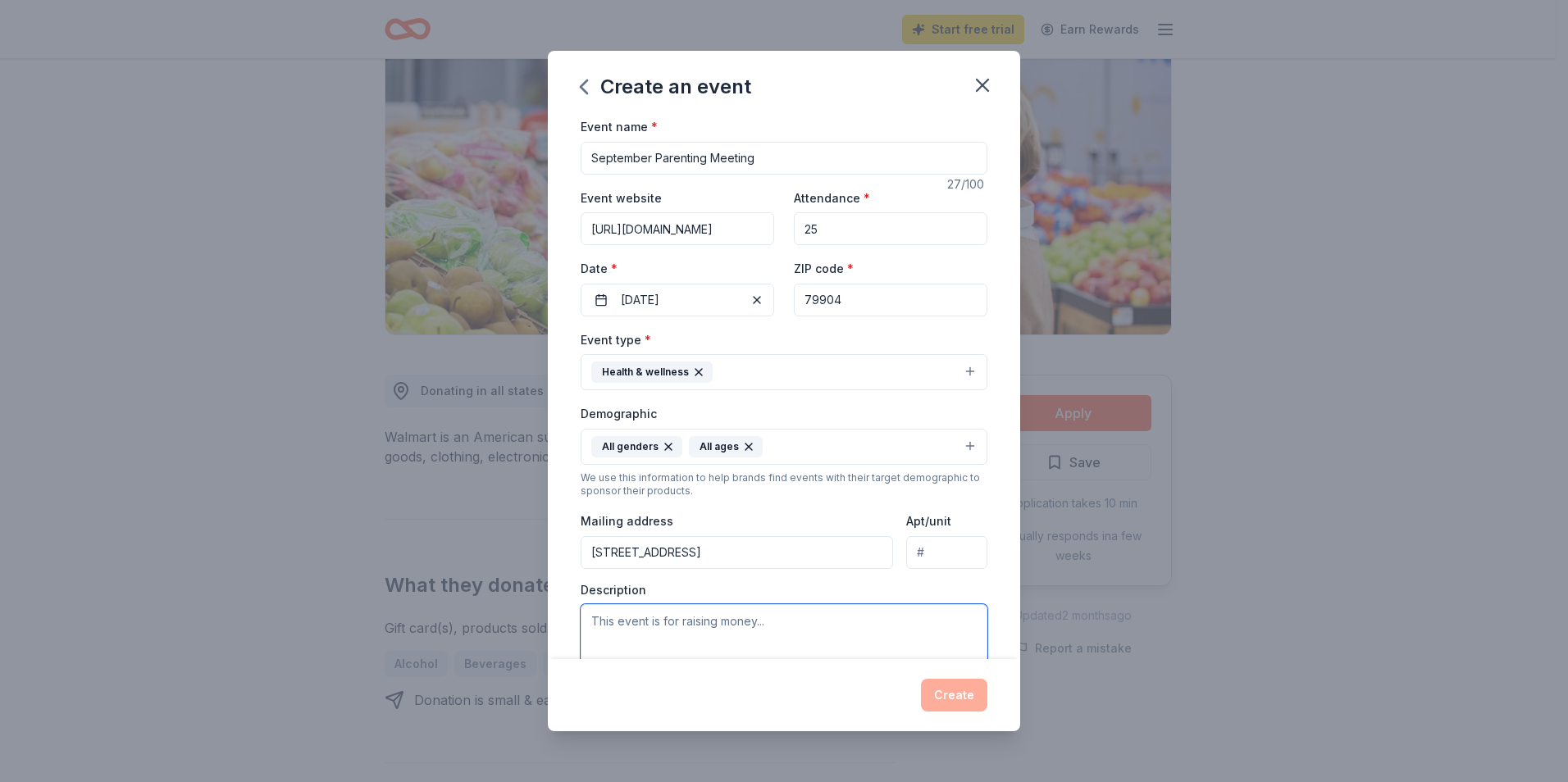
click at [793, 627] on textarea at bounding box center [784, 641] width 407 height 74
click at [960, 370] on button "Health & wellness" at bounding box center [784, 373] width 407 height 36
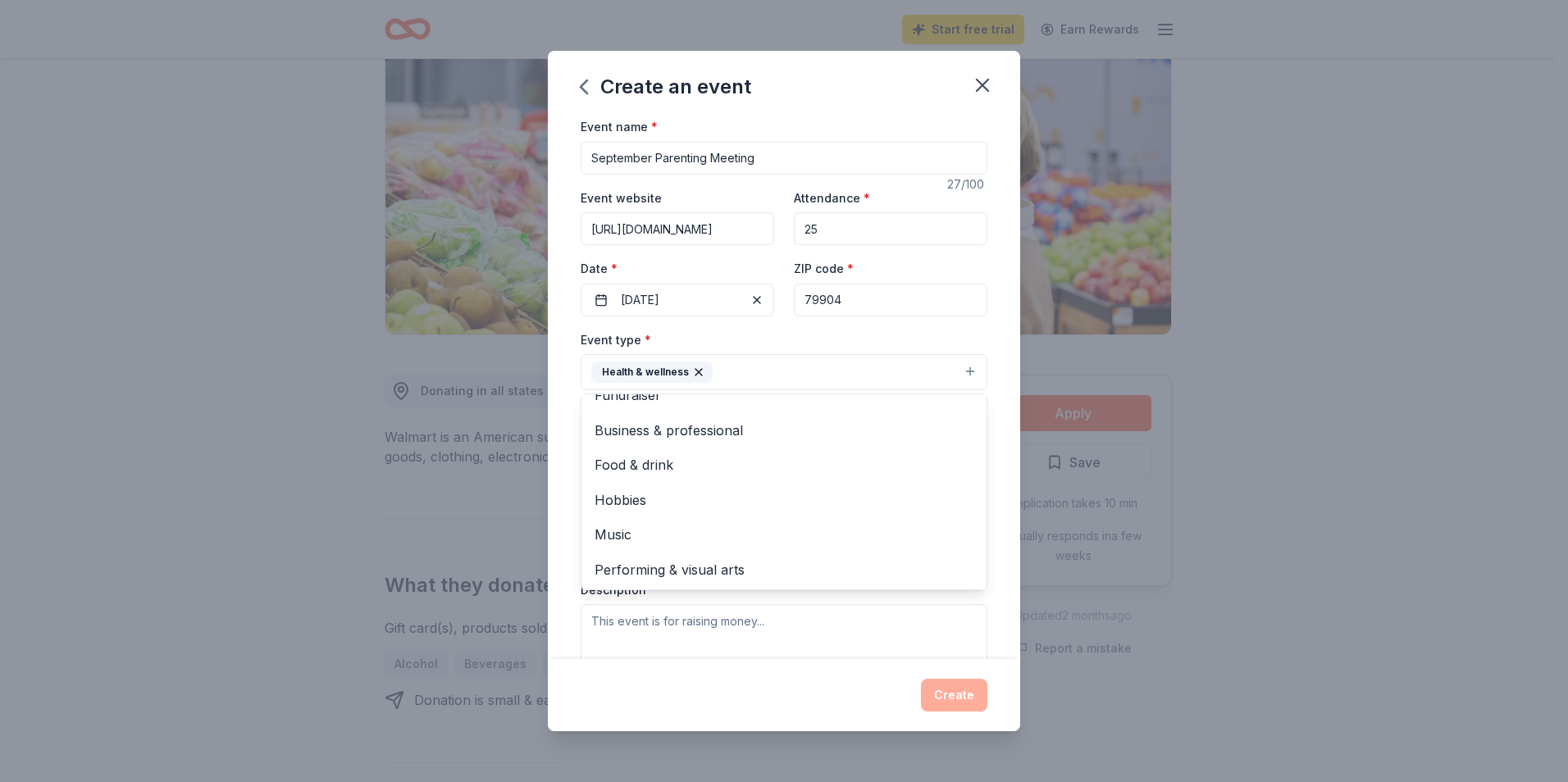
scroll to position [0, 0]
click at [659, 642] on div "Event type * Health & wellness Fundraiser Business & professional Food & drink …" at bounding box center [784, 504] width 407 height 349
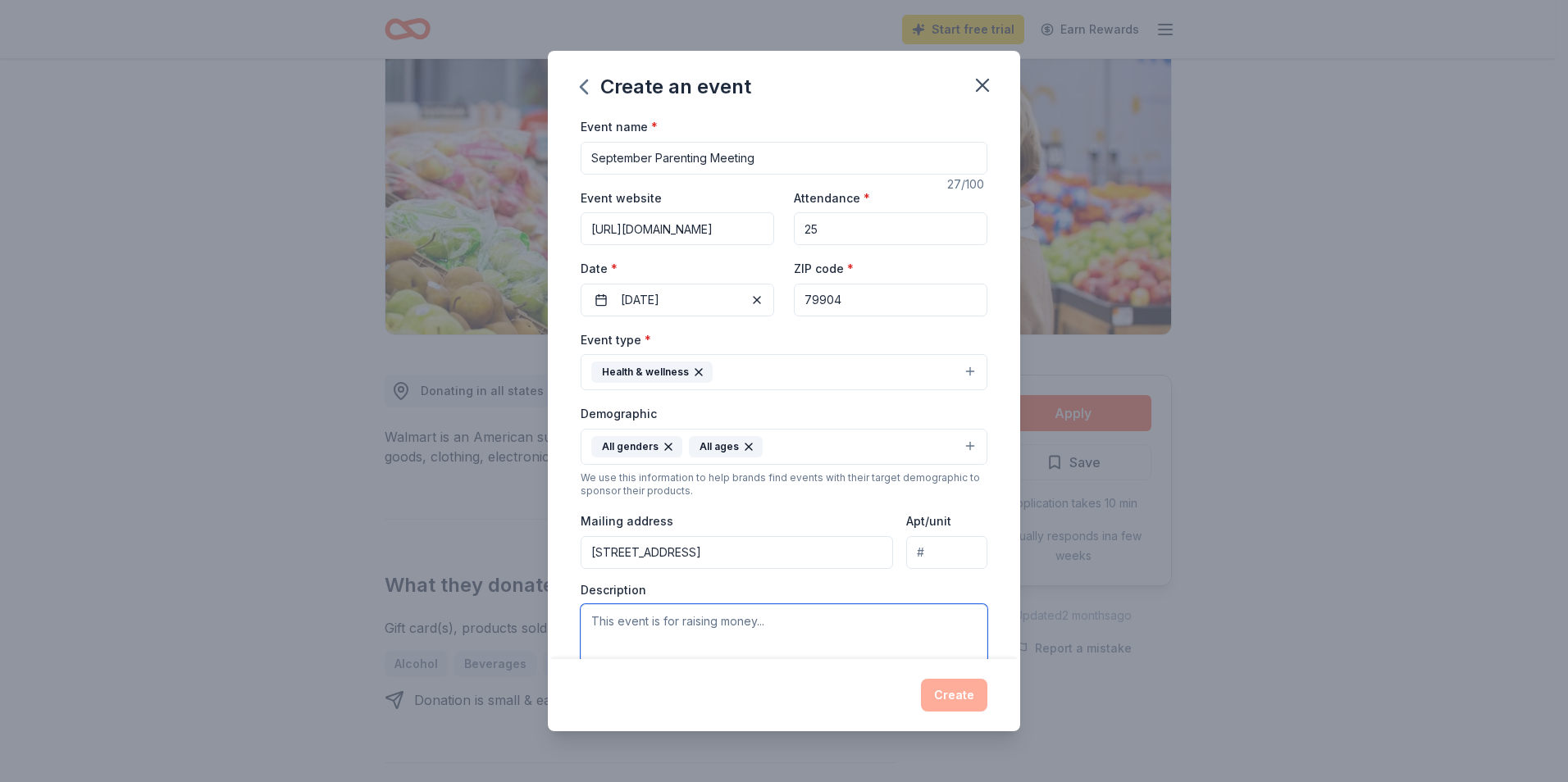
click at [605, 622] on textarea at bounding box center [784, 641] width 407 height 74
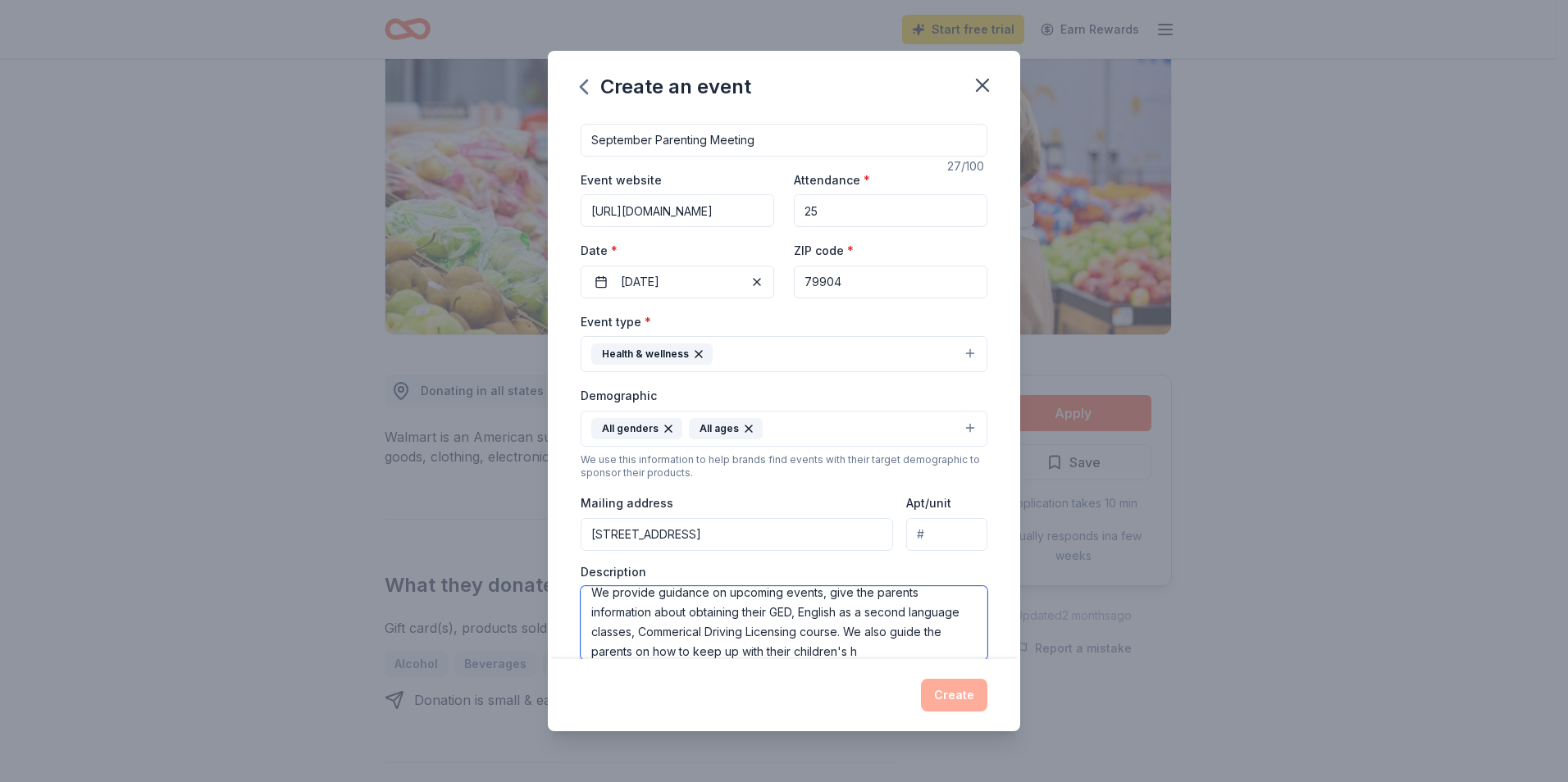
scroll to position [50, 0]
type textarea "Our monthly meeting is geared towards parents of enrolled children. We provide …"
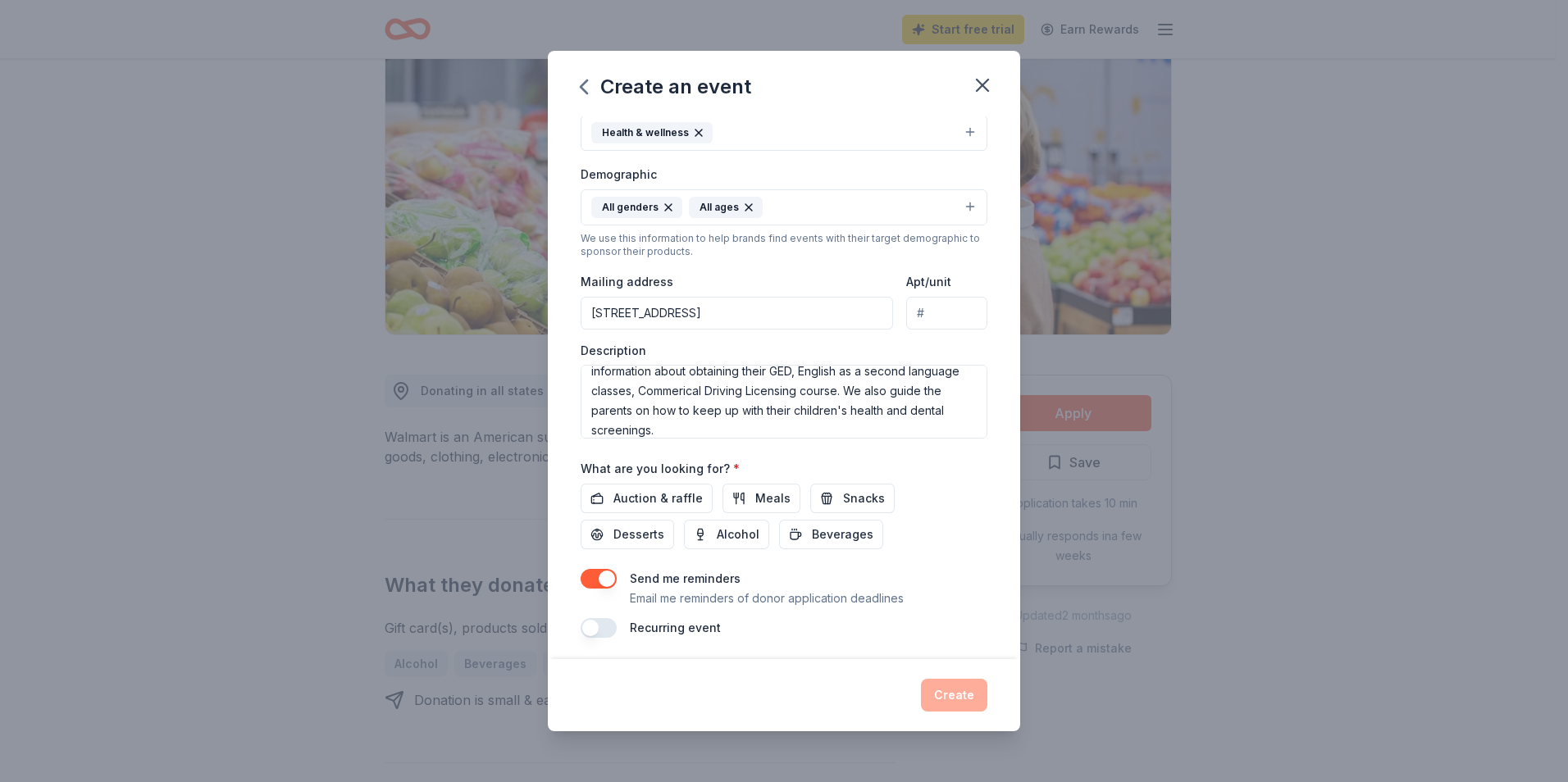
scroll to position [244, 0]
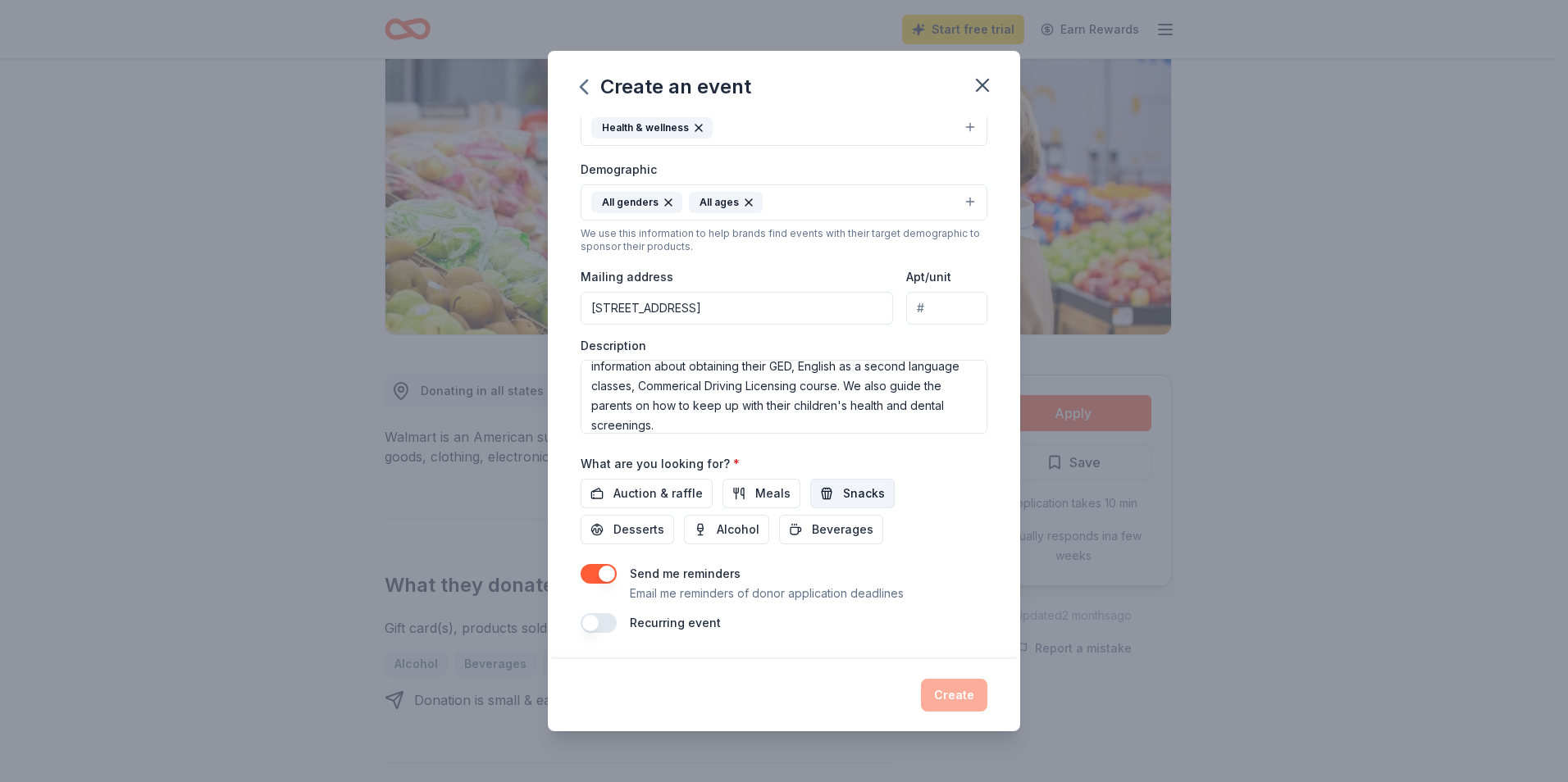
click at [853, 495] on span "Snacks" at bounding box center [864, 493] width 42 height 20
drag, startPoint x: 837, startPoint y: 65, endPoint x: 1030, endPoint y: 71, distance: 193.1
click at [1030, 71] on div "Create an event Event name * September Parenting Meeting 27 /100 Event website …" at bounding box center [784, 391] width 1568 height 782
click at [822, 91] on div "Create an event" at bounding box center [784, 84] width 473 height 66
click at [676, 494] on span "Auction & raffle" at bounding box center [657, 493] width 89 height 20
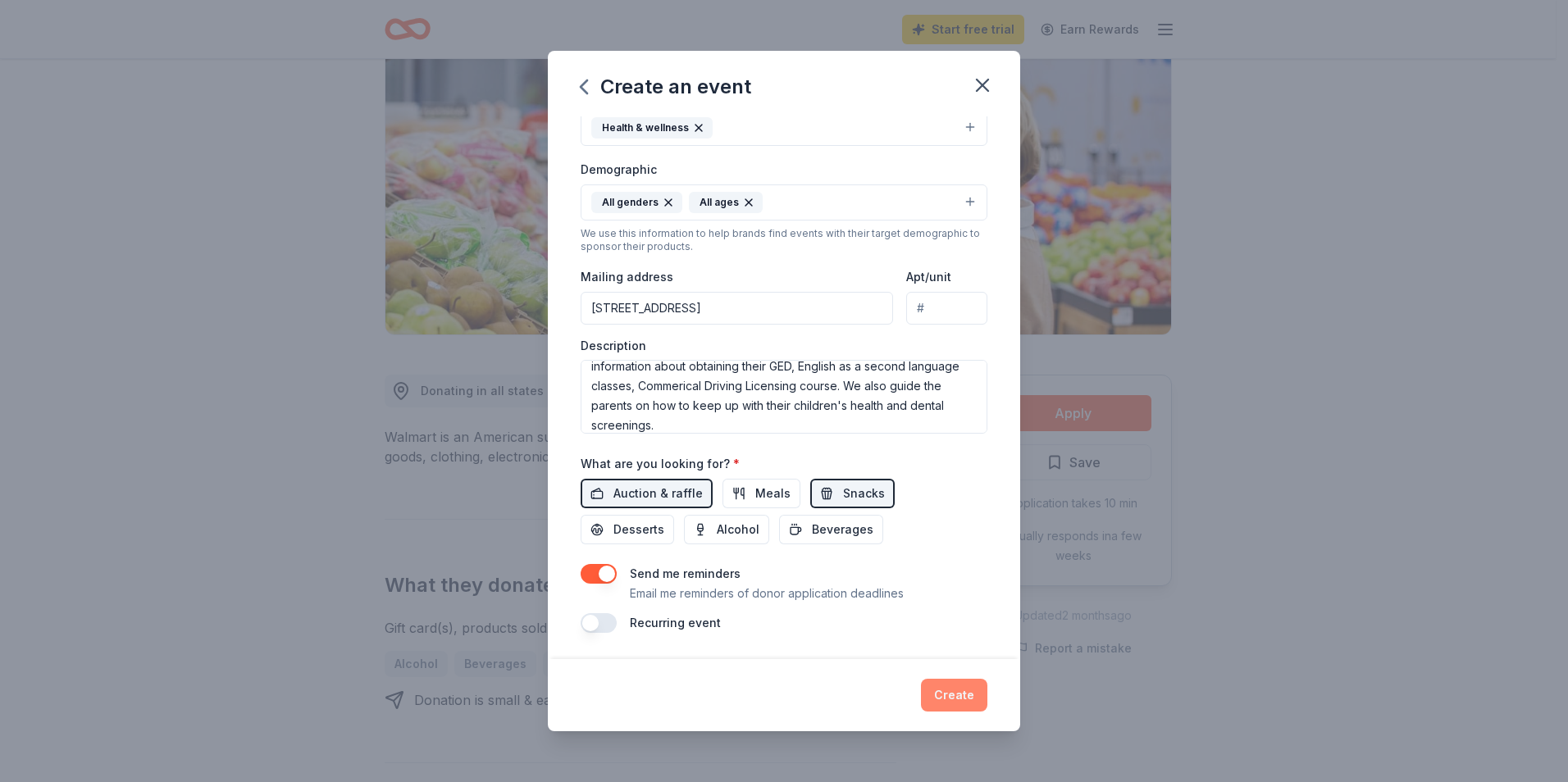
click at [959, 694] on button "Create" at bounding box center [954, 695] width 67 height 33
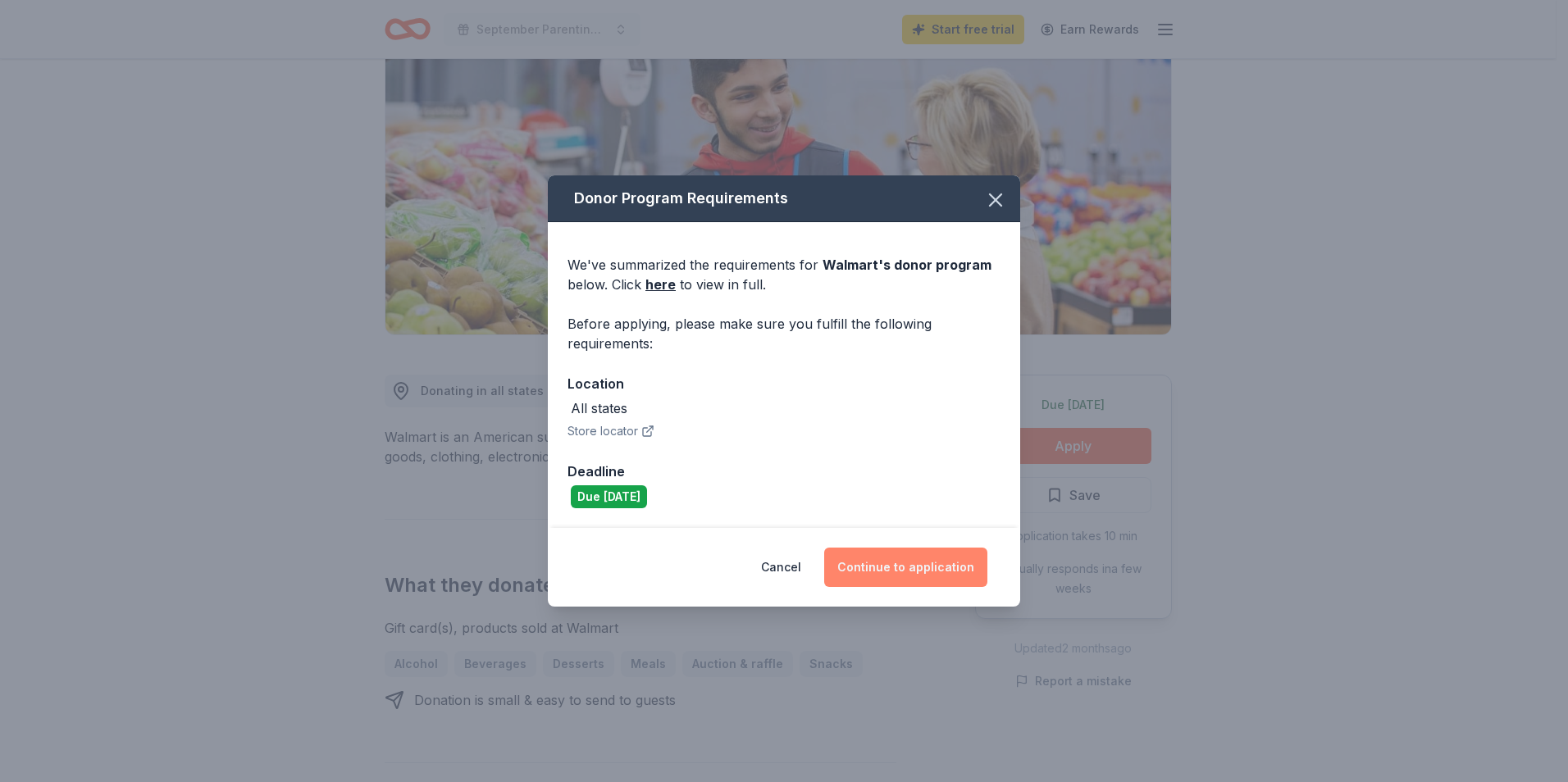
click at [891, 568] on button "Continue to application" at bounding box center [905, 567] width 163 height 39
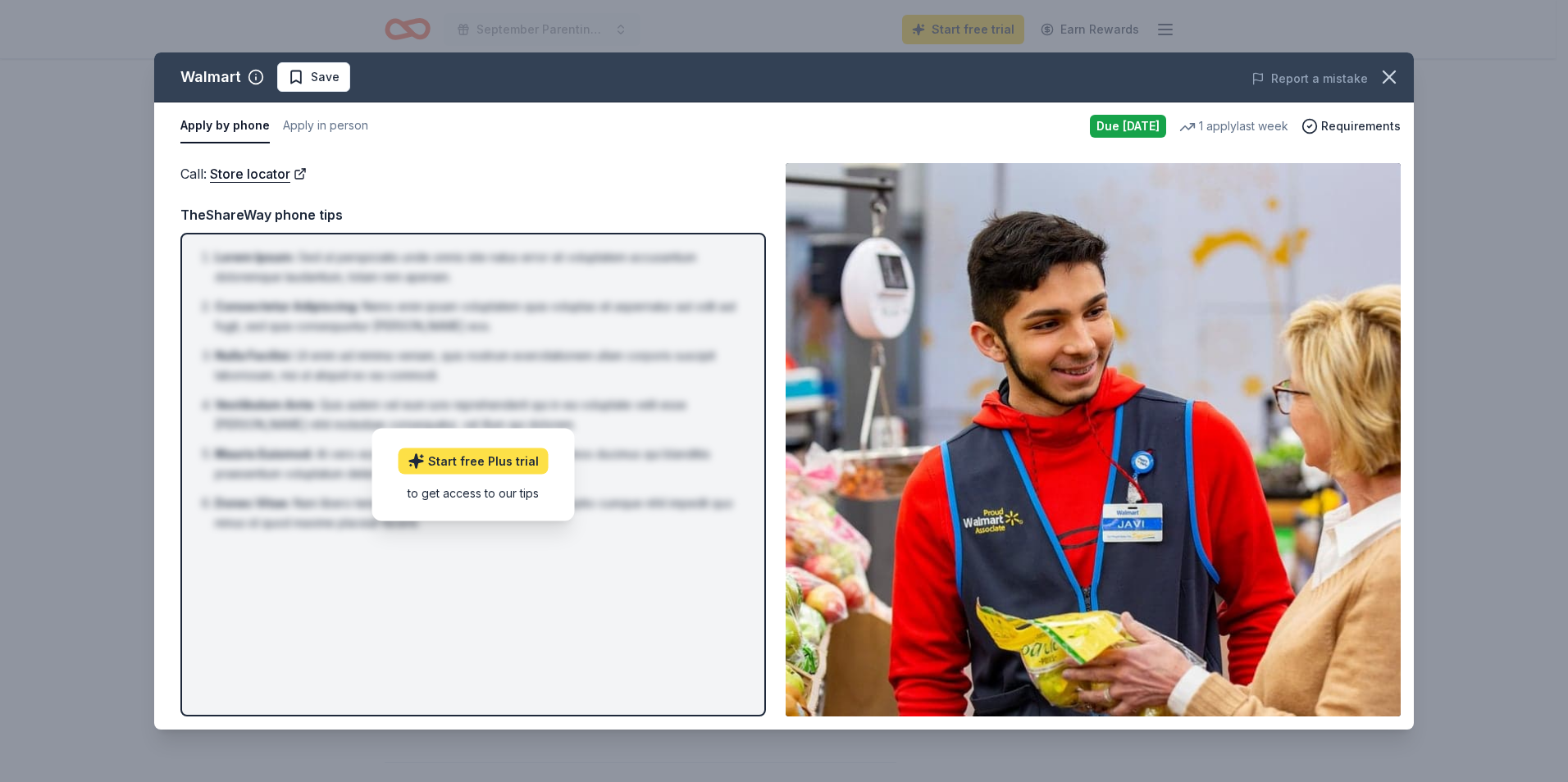
click at [486, 458] on link "Start free Plus trial" at bounding box center [474, 460] width 150 height 26
click at [1123, 127] on div "Due tomorrow" at bounding box center [1128, 126] width 76 height 23
click at [1347, 127] on span "Requirements" at bounding box center [1362, 126] width 80 height 20
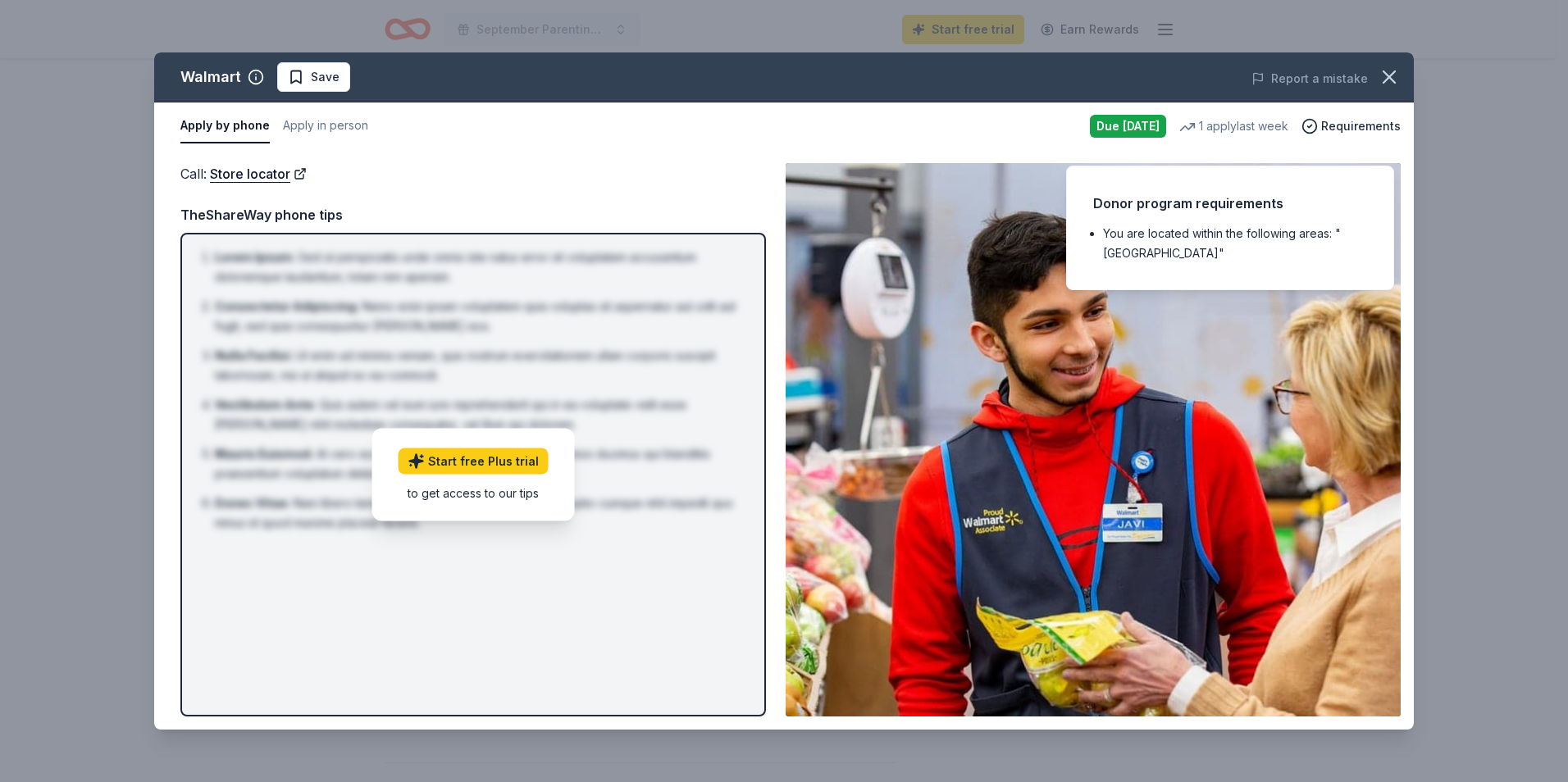
click at [1136, 225] on li "You are located within the following areas: "USA"" at bounding box center [1235, 243] width 265 height 39
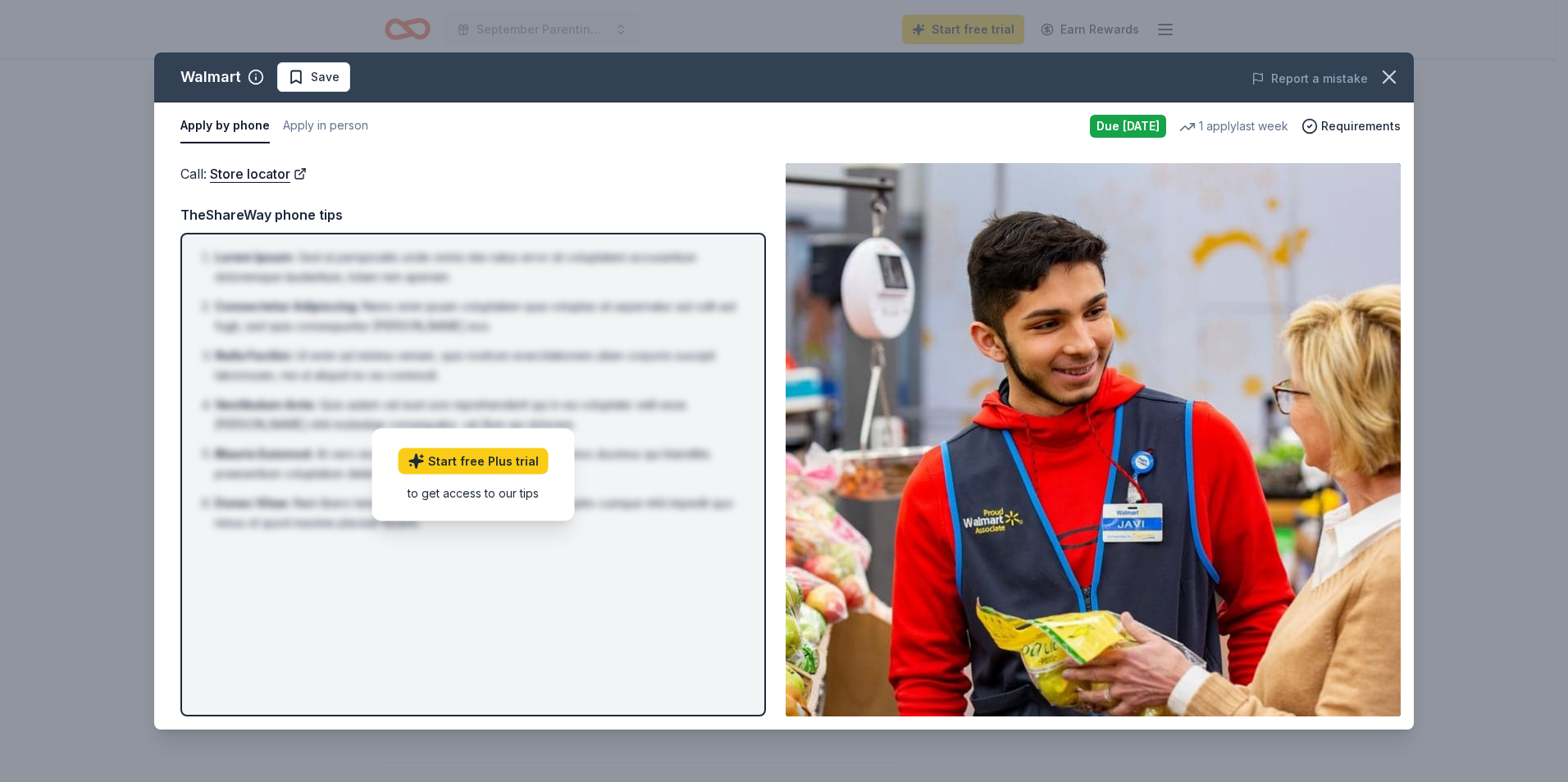
click at [218, 119] on button "Apply by phone" at bounding box center [225, 127] width 89 height 35
click at [326, 119] on button "Apply in person" at bounding box center [325, 127] width 85 height 35
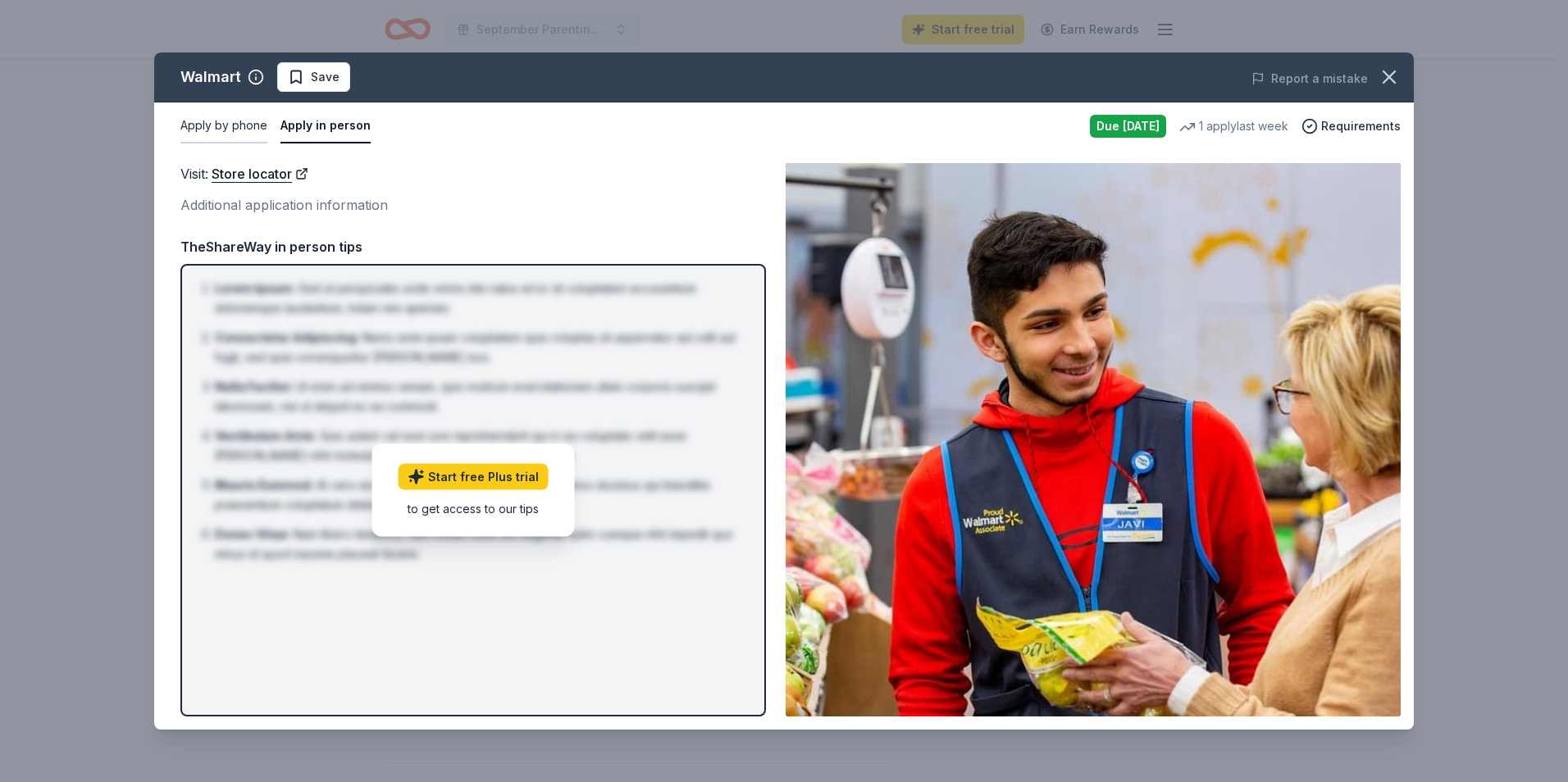
click at [234, 128] on button "Apply by phone" at bounding box center [224, 127] width 87 height 35
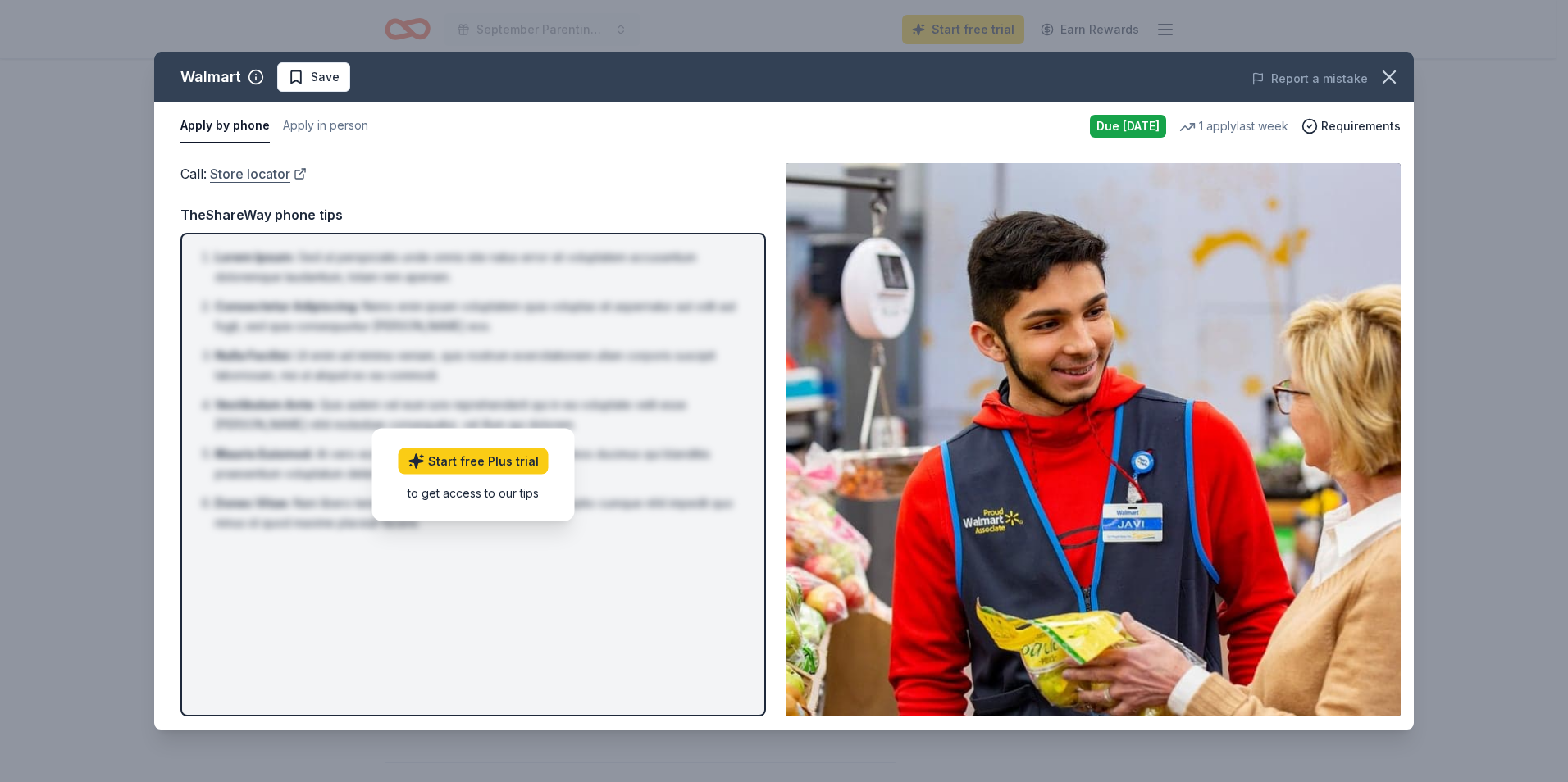
click at [249, 173] on link "Store locator" at bounding box center [258, 173] width 97 height 22
click at [482, 460] on link "Start free Plus trial" at bounding box center [474, 460] width 150 height 26
click at [487, 460] on link "Start free Plus trial" at bounding box center [474, 460] width 150 height 26
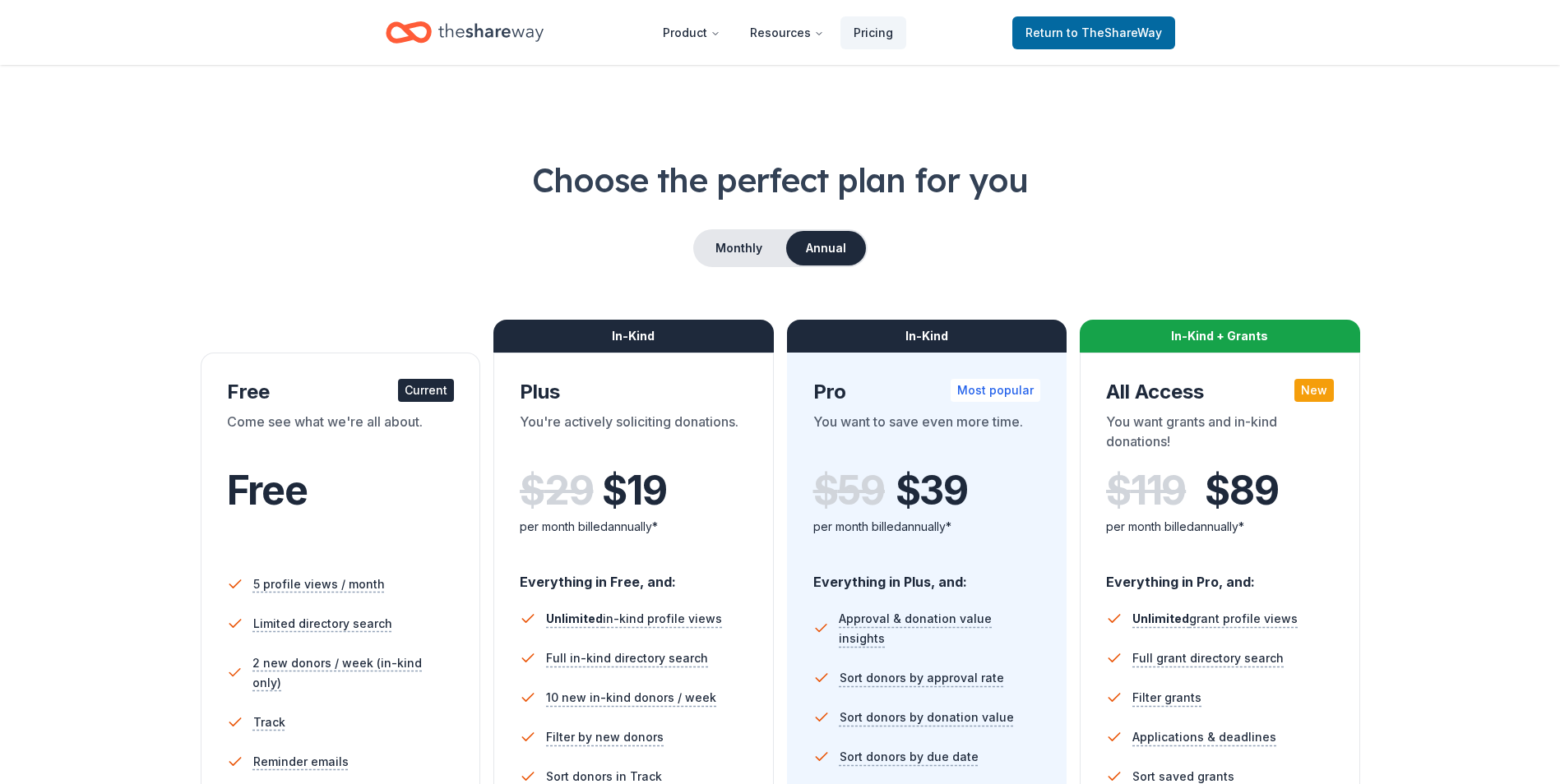
click at [426, 389] on div "Current" at bounding box center [426, 390] width 56 height 23
click at [730, 243] on button "Monthly" at bounding box center [738, 249] width 88 height 35
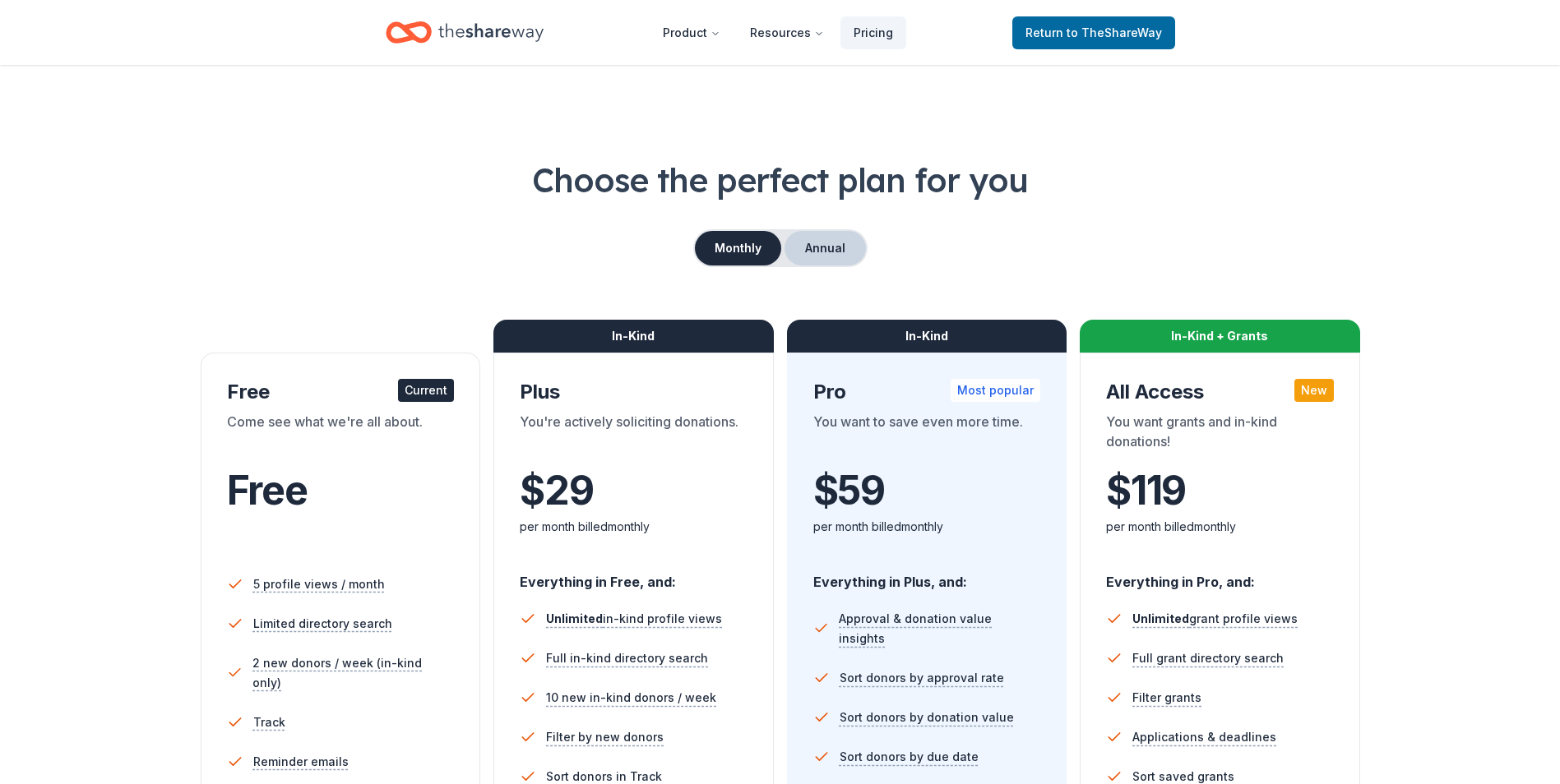
click at [812, 246] on button "Annual" at bounding box center [825, 249] width 82 height 35
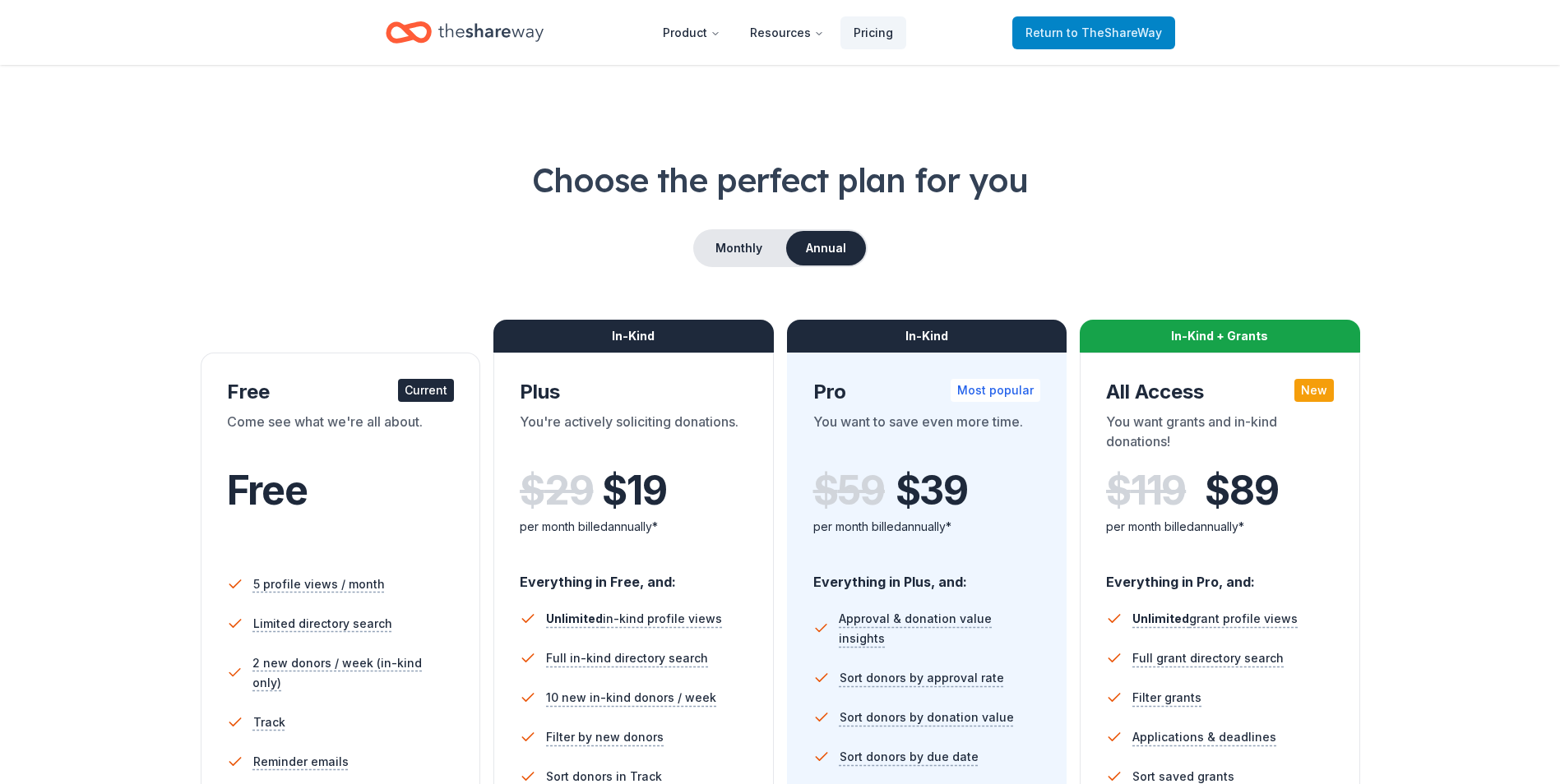
click at [1106, 36] on span "to TheShareWay" at bounding box center [1115, 32] width 96 height 14
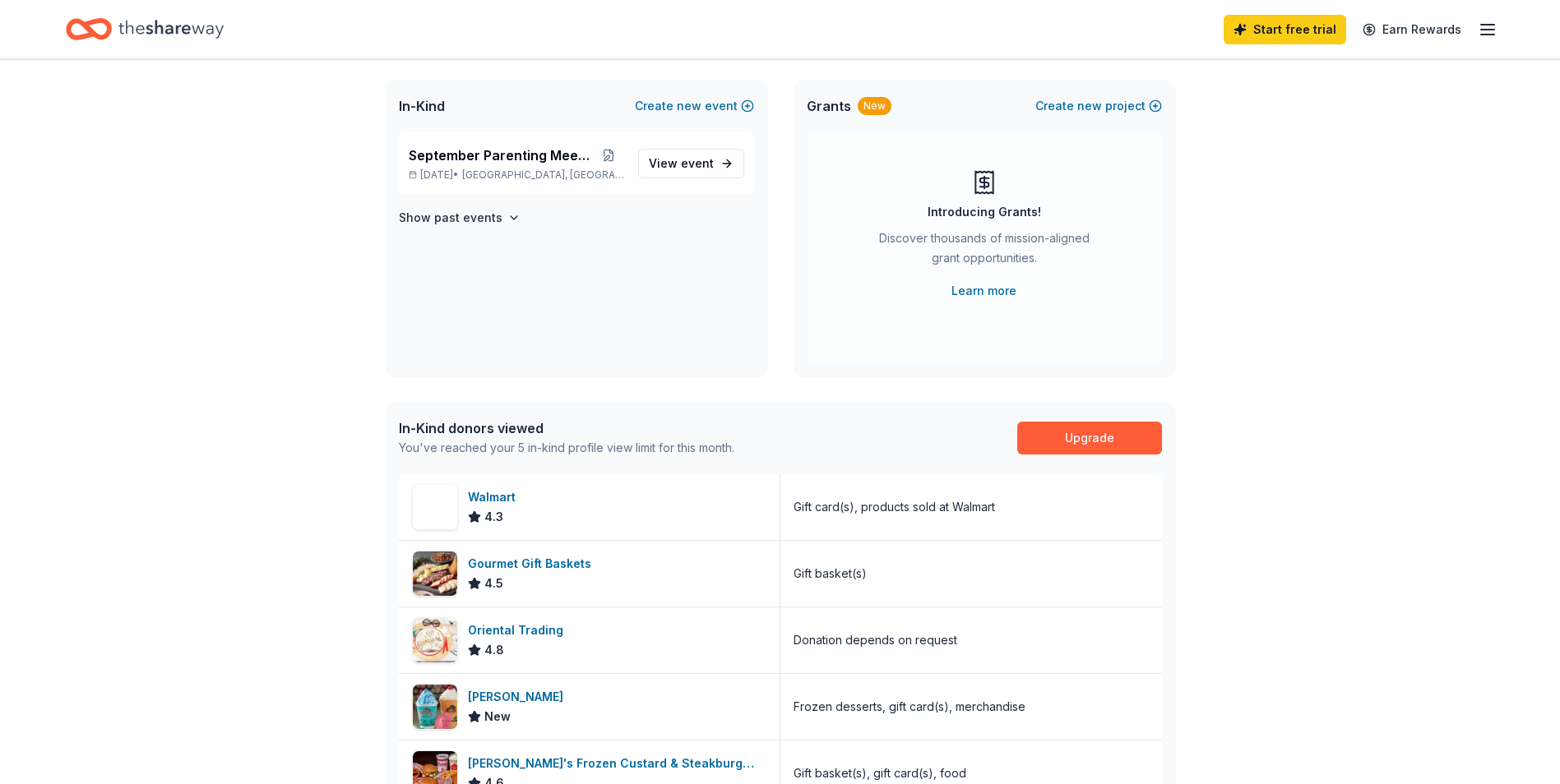
scroll to position [510, 0]
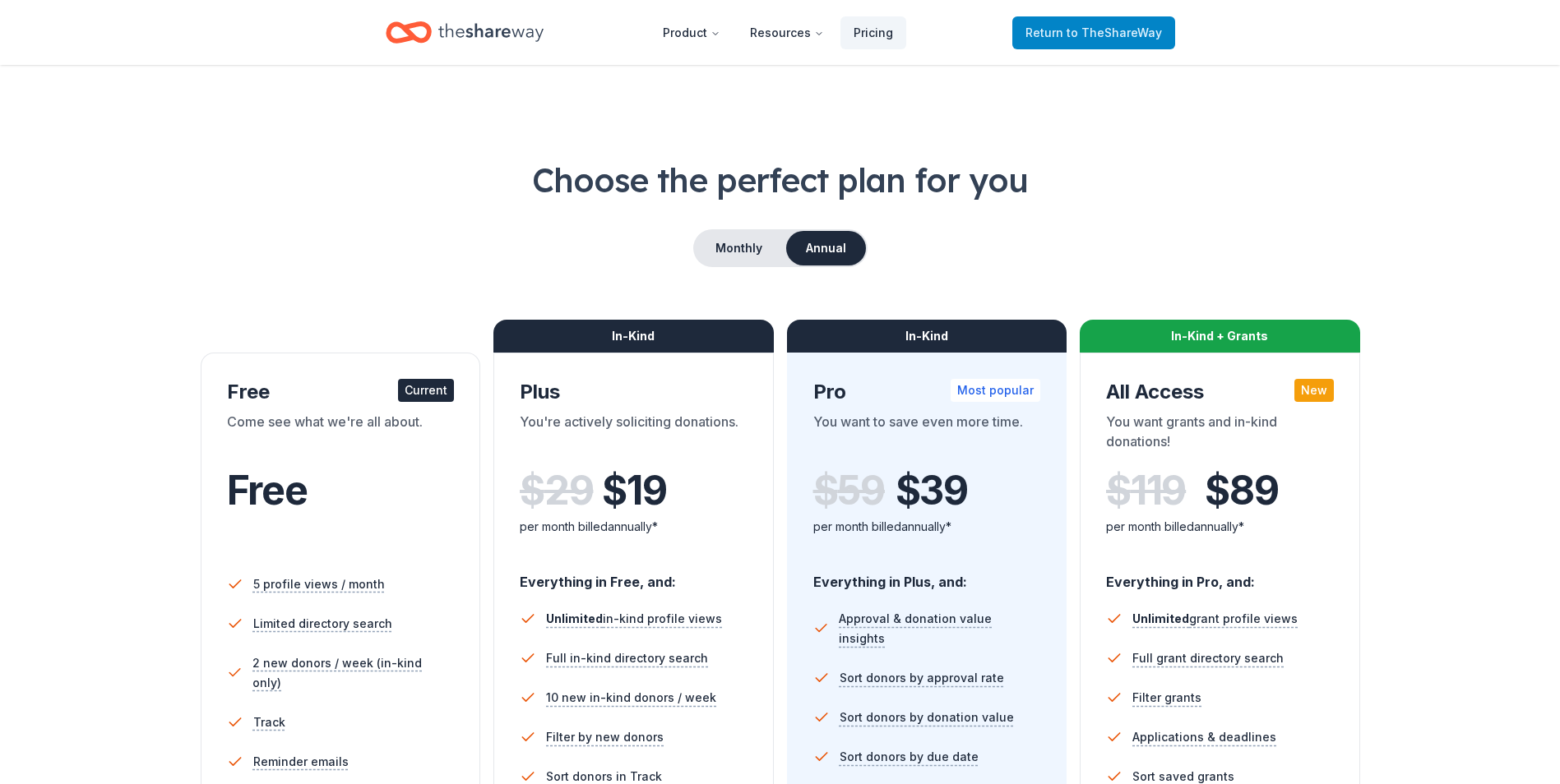
click at [1051, 27] on span "Return to TheShareWay" at bounding box center [1093, 32] width 137 height 20
click at [430, 386] on div "Current" at bounding box center [426, 390] width 56 height 23
